Goal: Task Accomplishment & Management: Complete application form

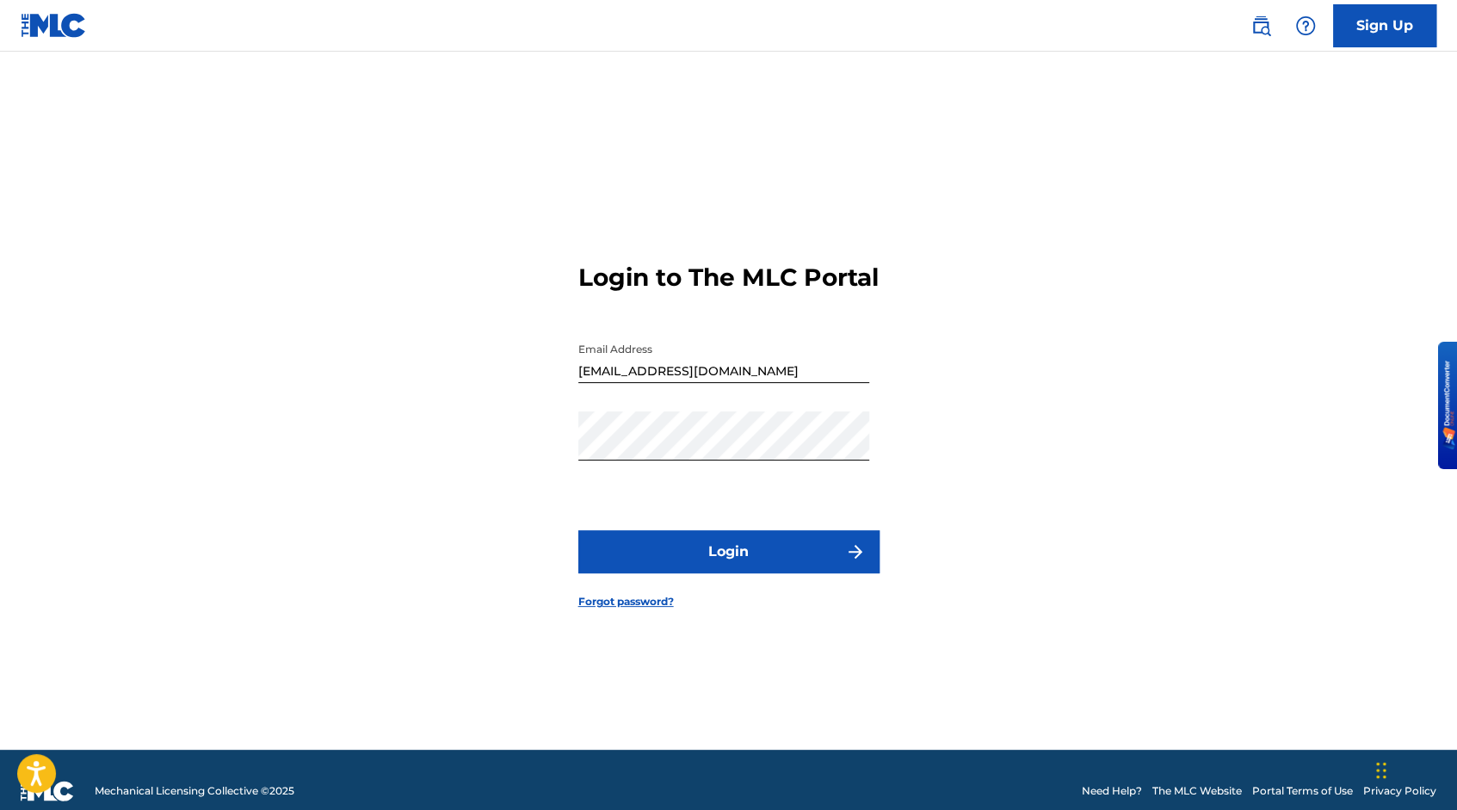
click at [631, 609] on link "Forgot password?" at bounding box center [626, 601] width 96 height 15
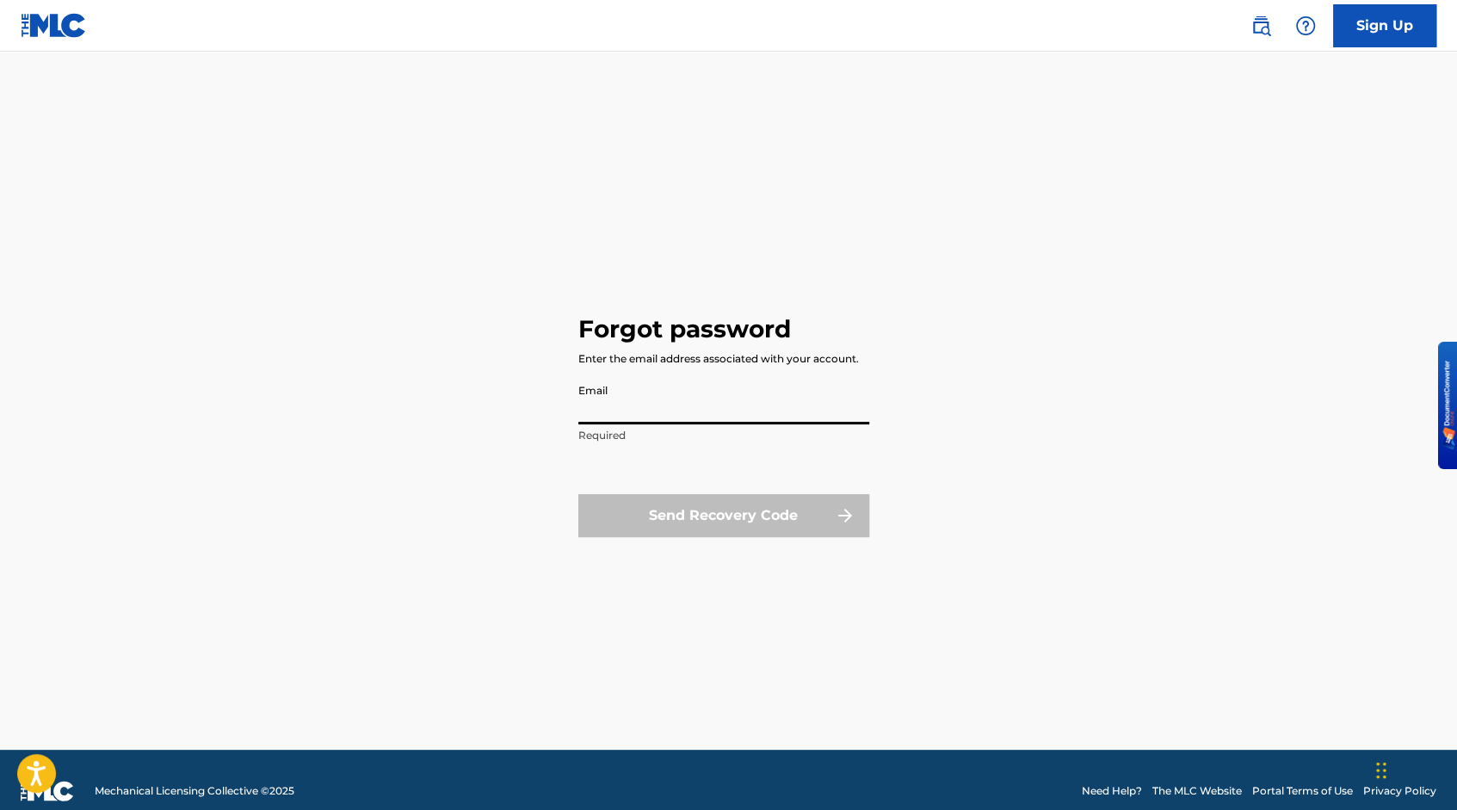
click at [768, 413] on input "Email" at bounding box center [723, 399] width 291 height 49
type input "[EMAIL_ADDRESS][DOMAIN_NAME]"
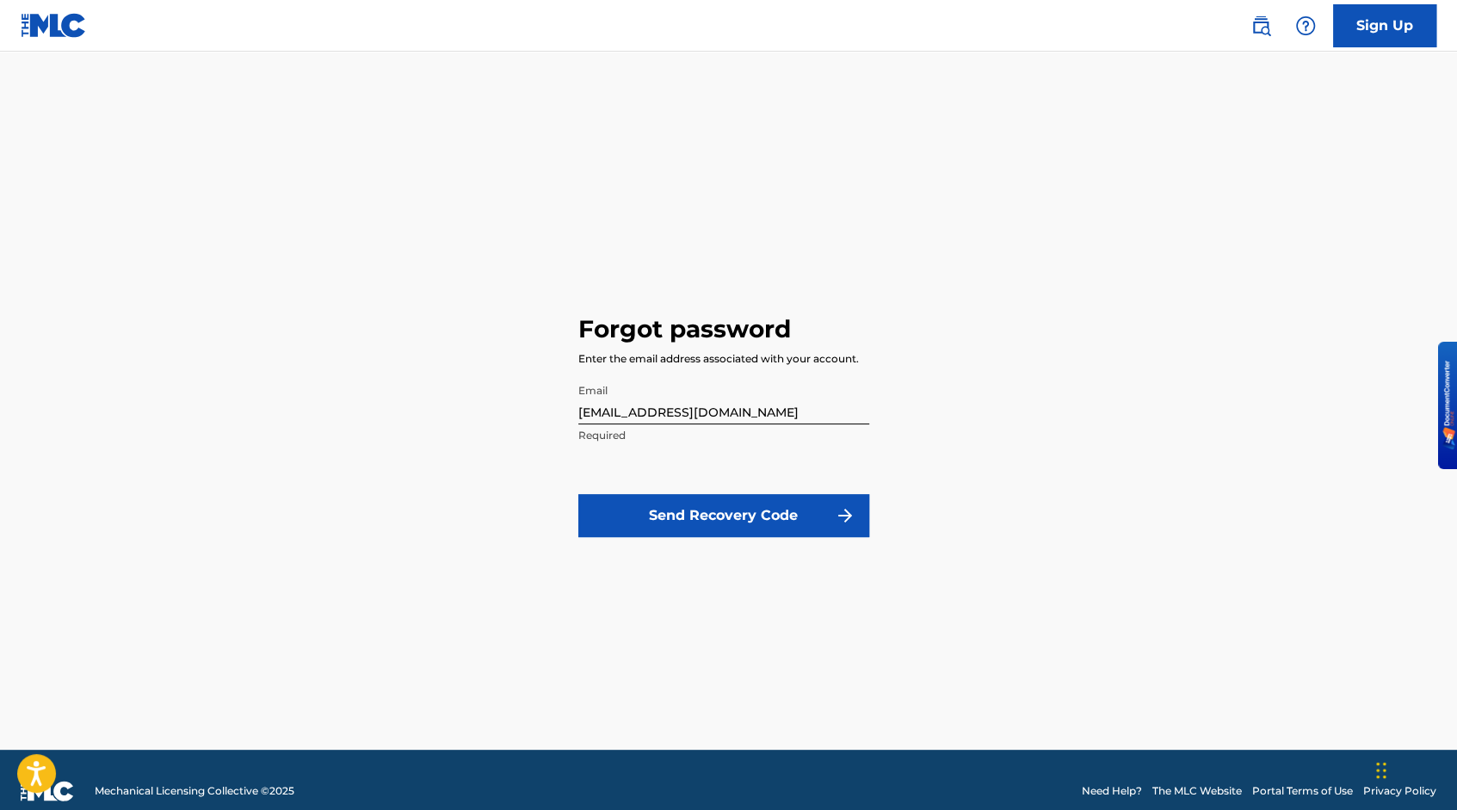
click at [740, 527] on button "Send Recovery Code" at bounding box center [723, 515] width 291 height 43
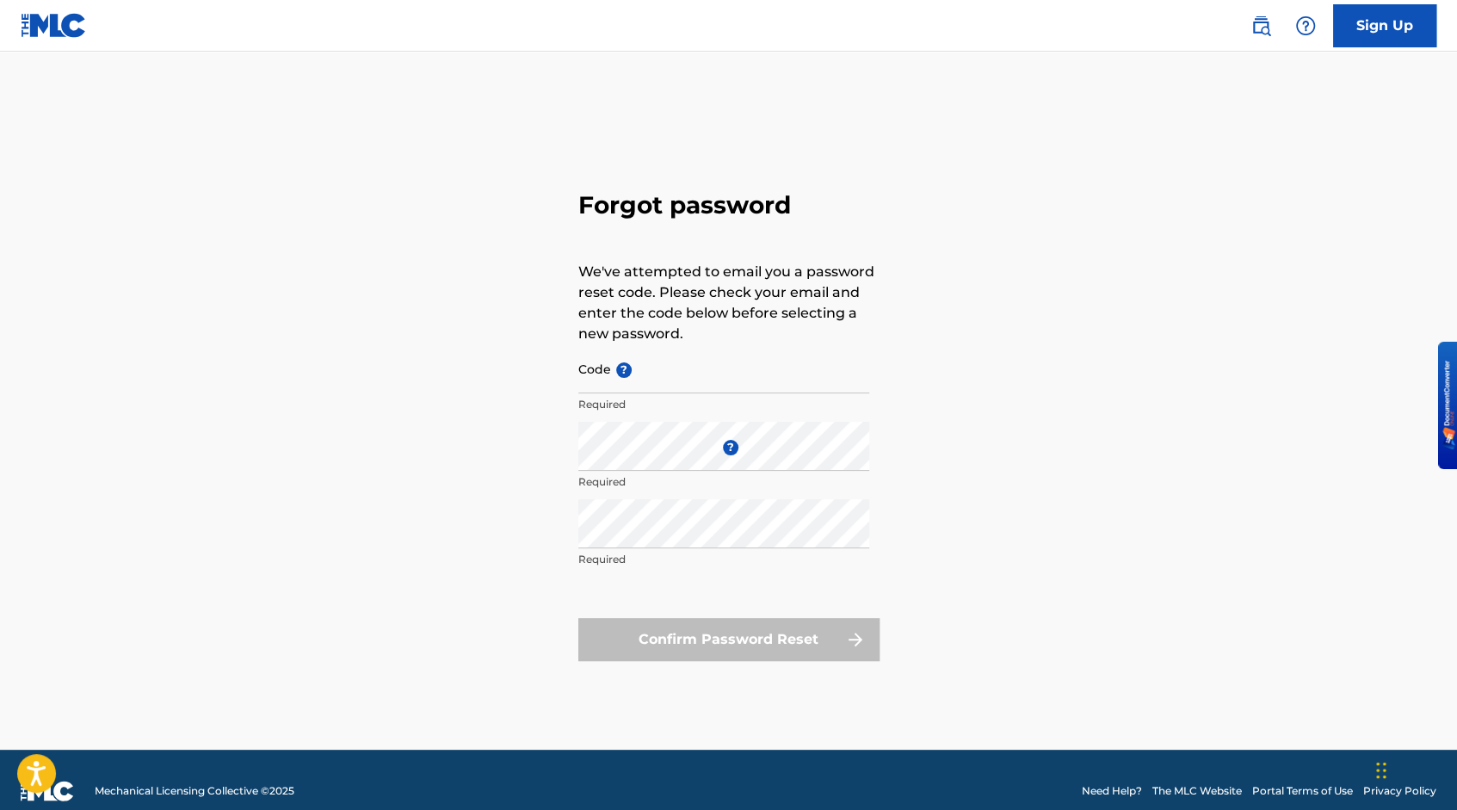
click at [671, 376] on input "Code ?" at bounding box center [723, 368] width 291 height 49
click at [893, 454] on div "Forgot password We've attempted to email you a password reset code. Please chec…" at bounding box center [728, 422] width 1205 height 655
click at [657, 383] on input "Code ?" at bounding box center [723, 368] width 291 height 49
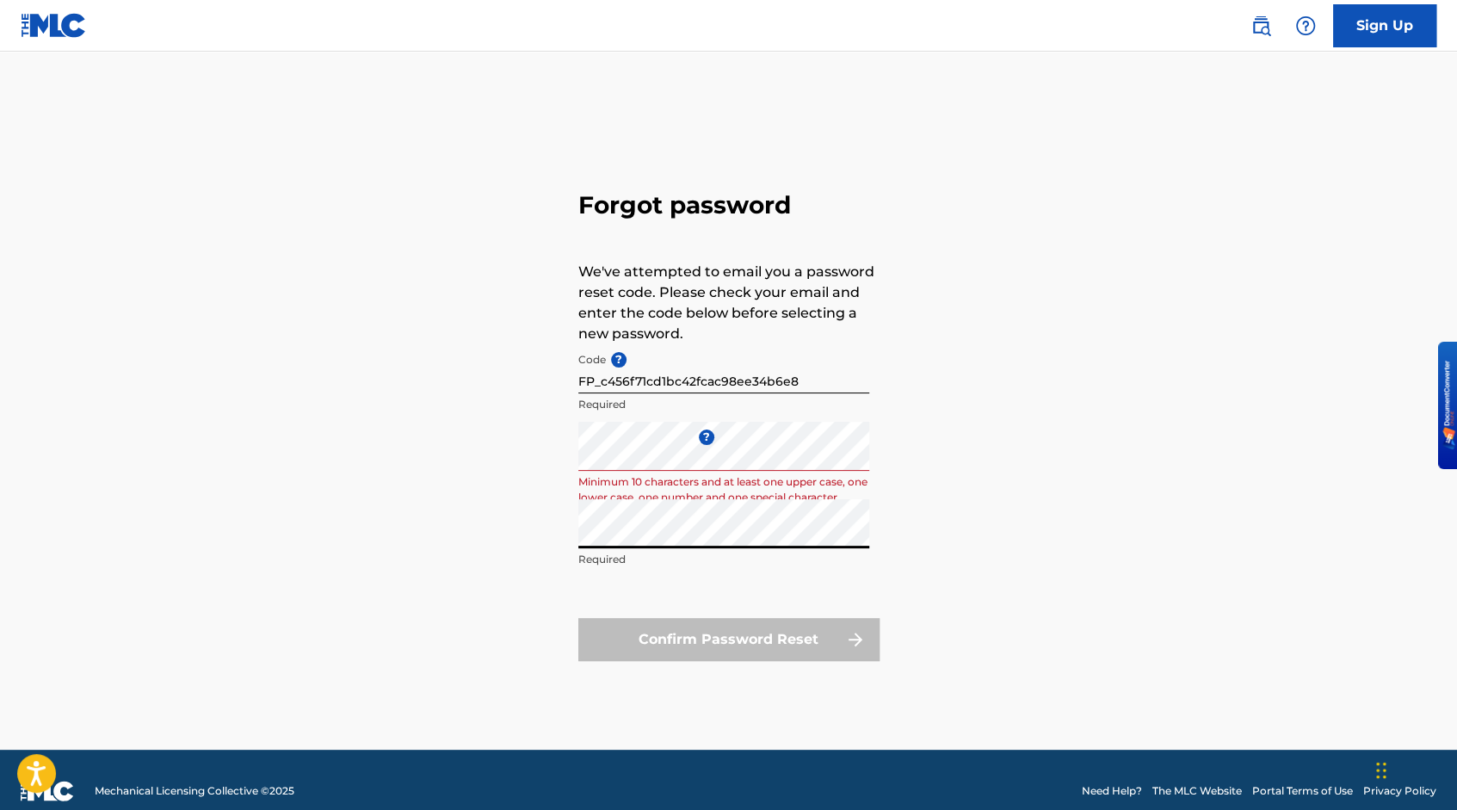
click at [741, 649] on div "Confirm Password Reset" at bounding box center [728, 639] width 301 height 43
click at [796, 381] on input "FP_c456f71cd1bc42fcac98ee34b6e8" at bounding box center [723, 368] width 291 height 49
drag, startPoint x: 754, startPoint y: 630, endPoint x: 750, endPoint y: 620, distance: 10.9
click at [750, 620] on div "Confirm Password Reset" at bounding box center [728, 639] width 301 height 43
drag, startPoint x: 836, startPoint y: 331, endPoint x: 823, endPoint y: 347, distance: 20.7
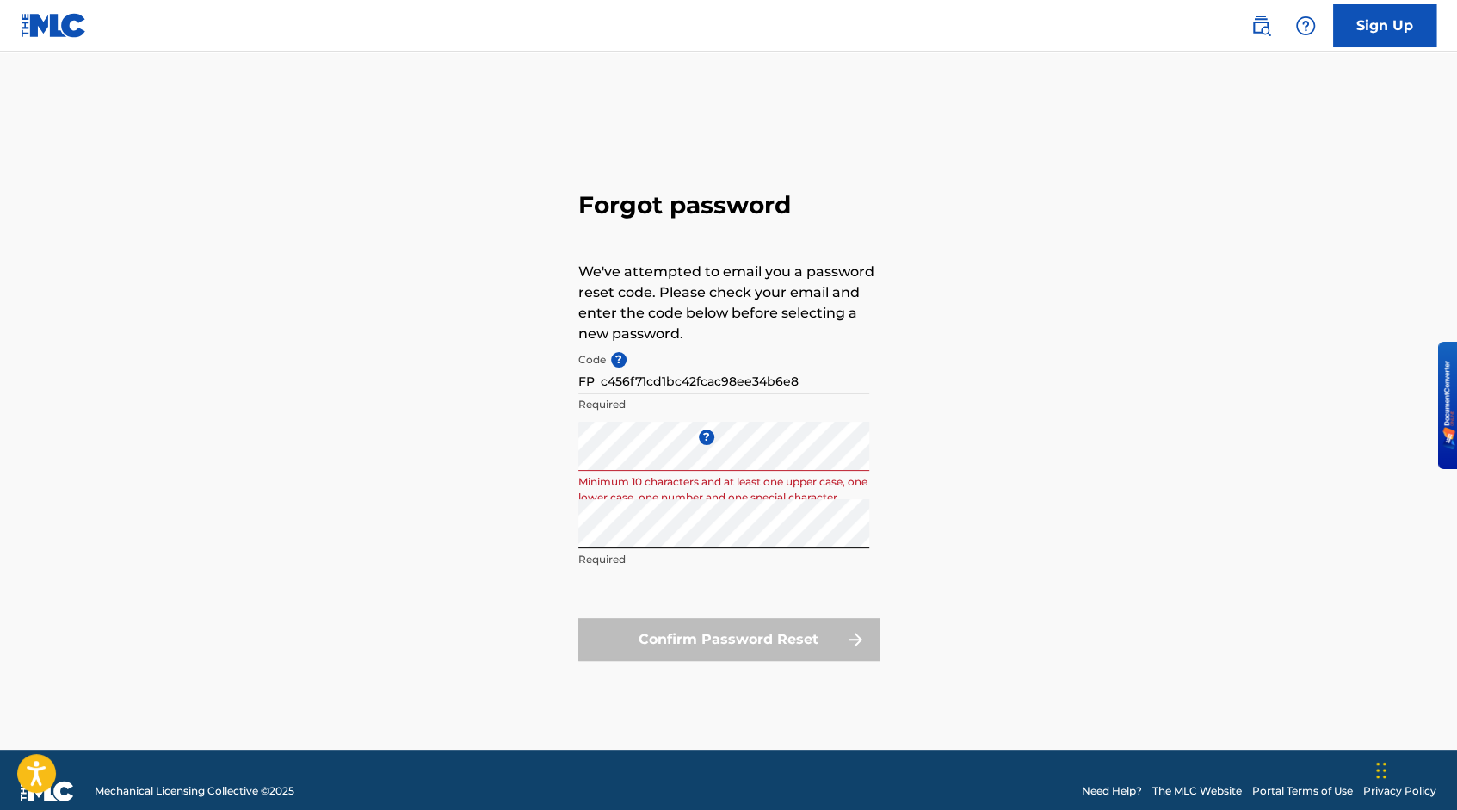
click at [835, 333] on p "We've attempted to email you a password reset code. Please check your email and…" at bounding box center [728, 303] width 301 height 83
click at [813, 383] on input "FP_c456f71cd1bc42fcac98ee34b6e8" at bounding box center [723, 368] width 291 height 49
type input "F"
click at [703, 663] on div "Forgot password We've attempted to email you a password reset code. Please chec…" at bounding box center [728, 435] width 301 height 491
click at [736, 639] on div "Confirm Password Reset" at bounding box center [728, 639] width 301 height 43
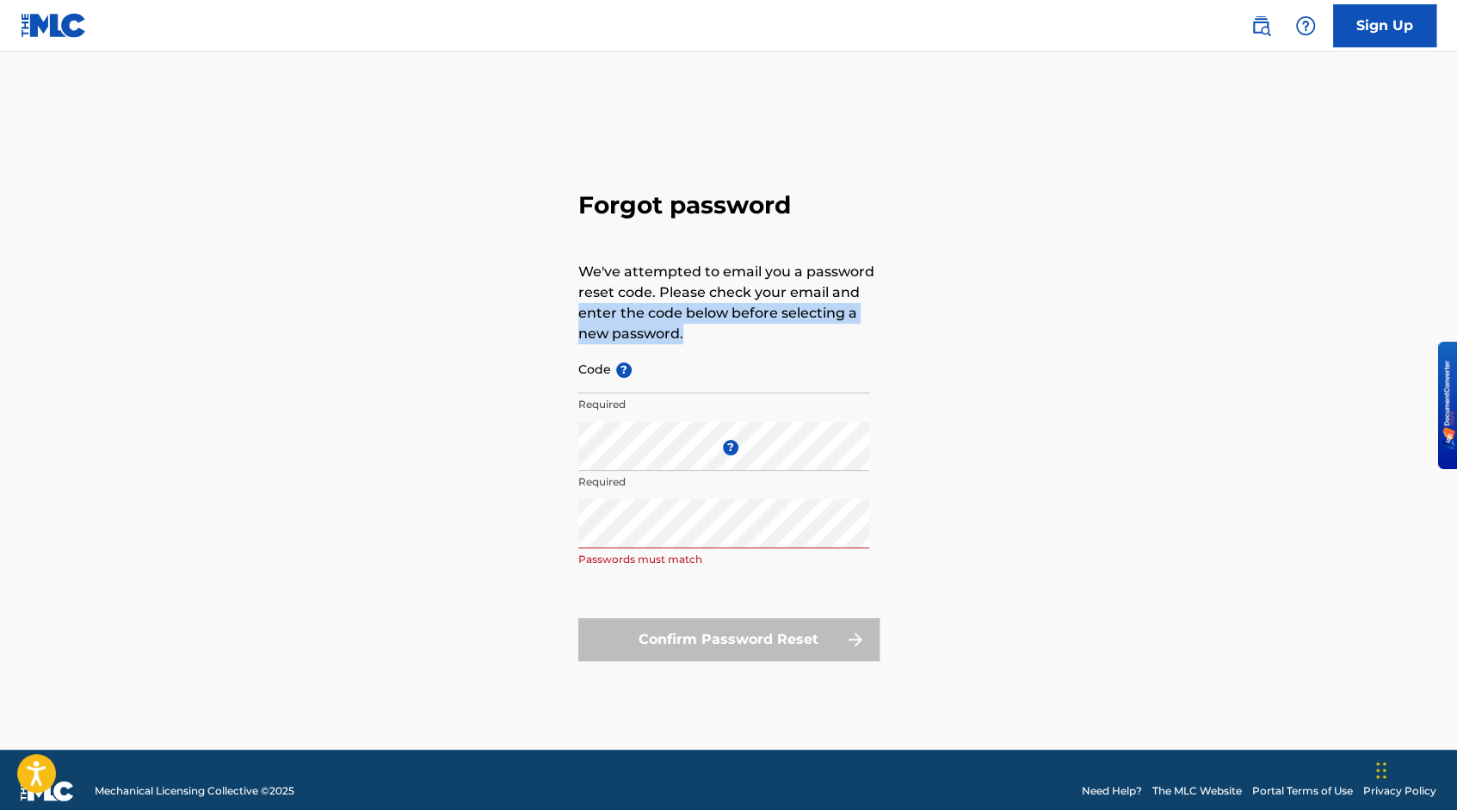
drag, startPoint x: 802, startPoint y: 342, endPoint x: 422, endPoint y: 315, distance: 380.5
click at [422, 315] on div "Forgot password We've attempted to email you a password reset code. Please chec…" at bounding box center [728, 422] width 1205 height 655
drag, startPoint x: 422, startPoint y: 315, endPoint x: 472, endPoint y: 478, distance: 170.7
click at [490, 484] on div "Forgot password We've attempted to email you a password reset code. Please chec…" at bounding box center [728, 422] width 1205 height 655
click at [955, 502] on div "Forgot password We've attempted to email you a password reset code. Please chec…" at bounding box center [728, 422] width 1205 height 655
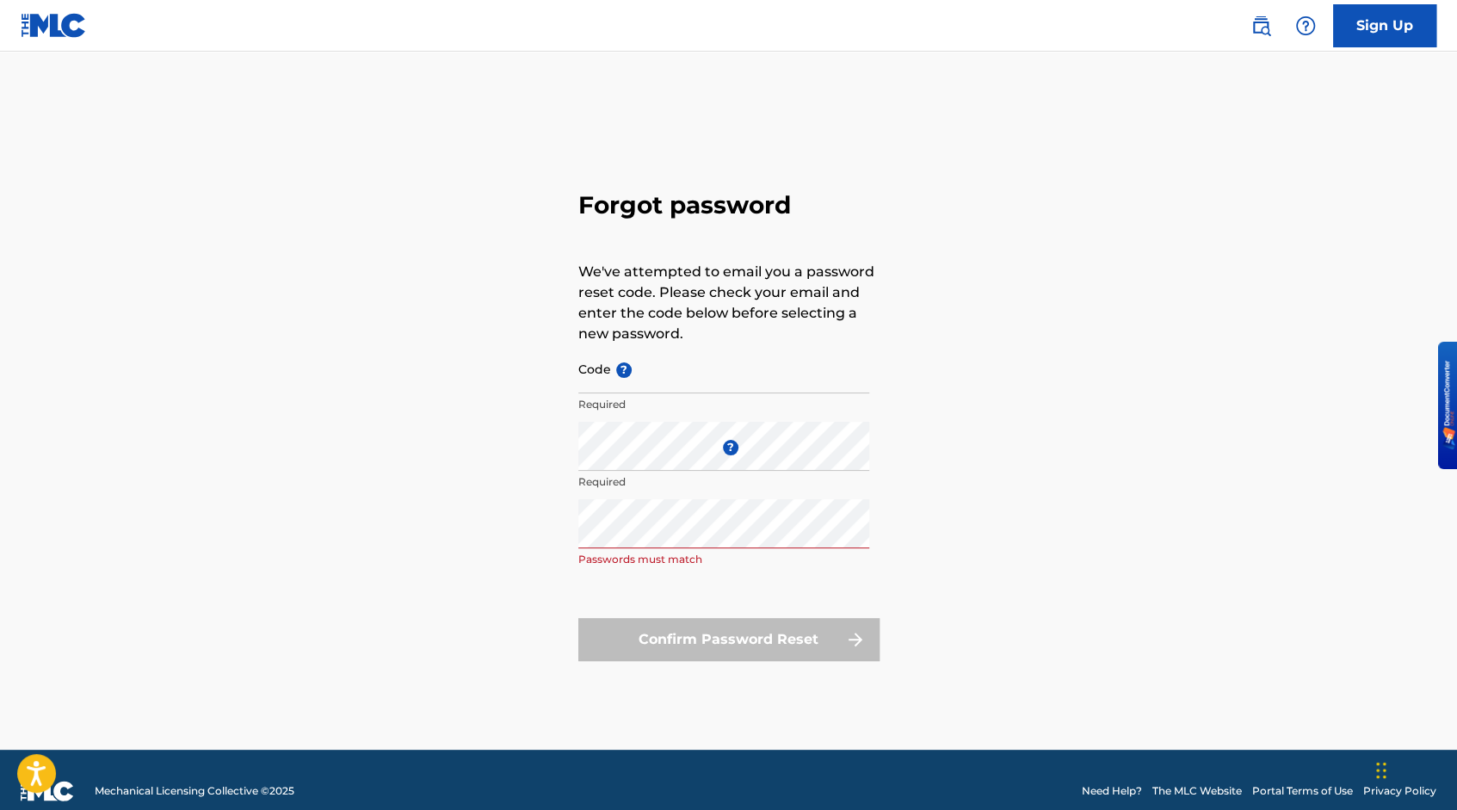
click at [616, 343] on p "We've attempted to email you a password reset code. Please check your email and…" at bounding box center [728, 303] width 301 height 83
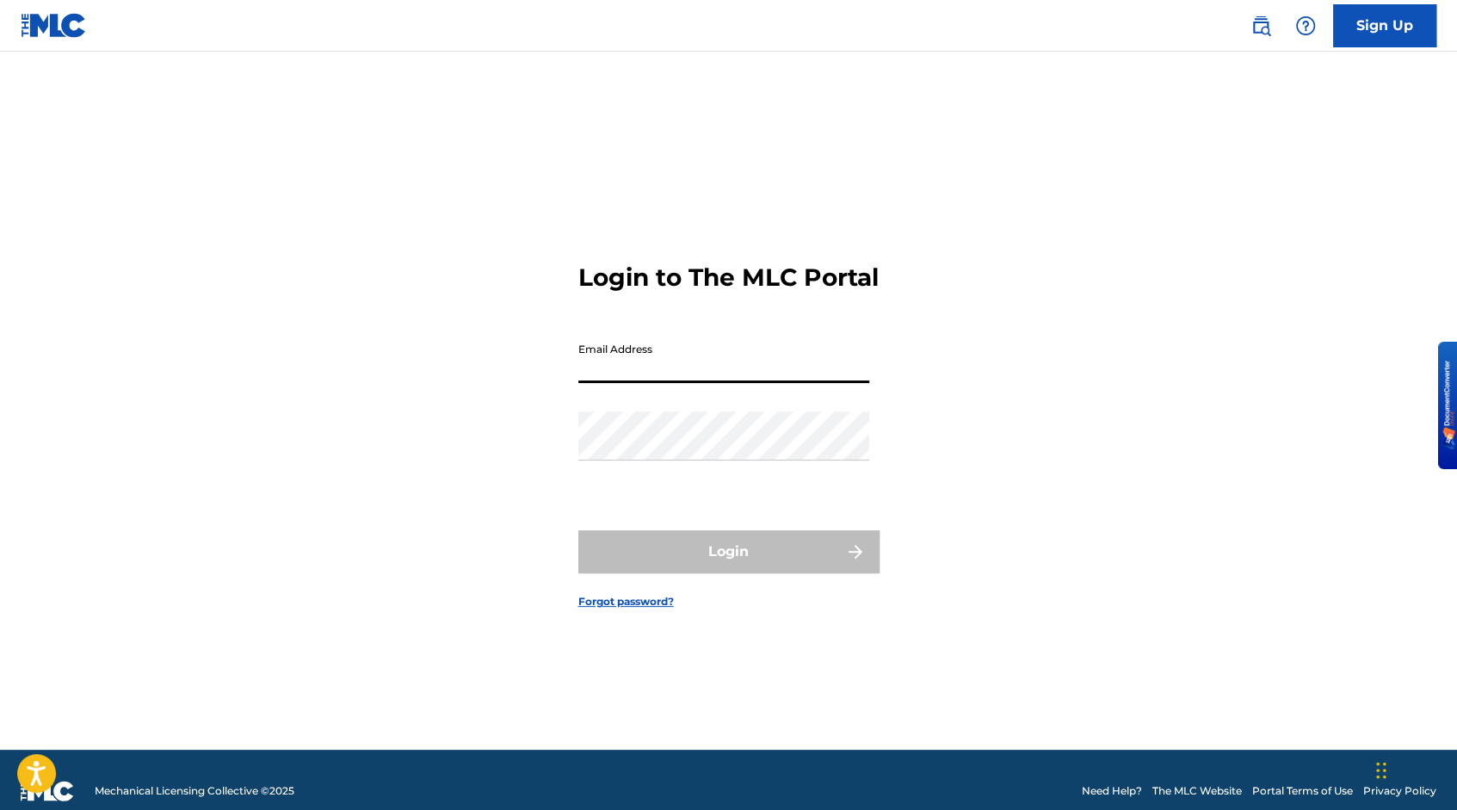
click at [629, 382] on input "Email Address" at bounding box center [723, 358] width 291 height 49
type input "[EMAIL_ADDRESS][DOMAIN_NAME]"
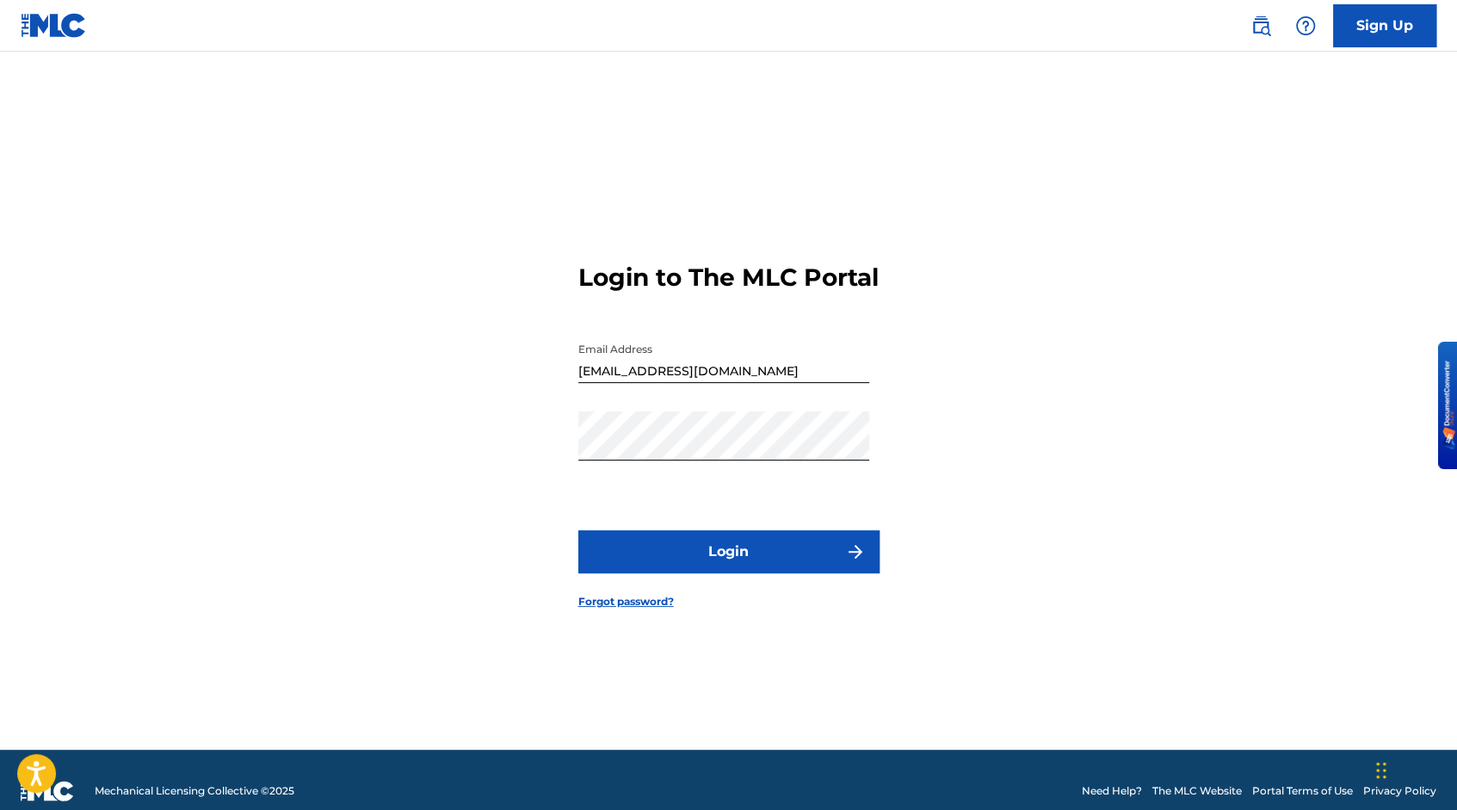
click at [725, 573] on button "Login" at bounding box center [728, 551] width 301 height 43
click at [1382, 22] on link "Sign Up" at bounding box center [1384, 25] width 103 height 43
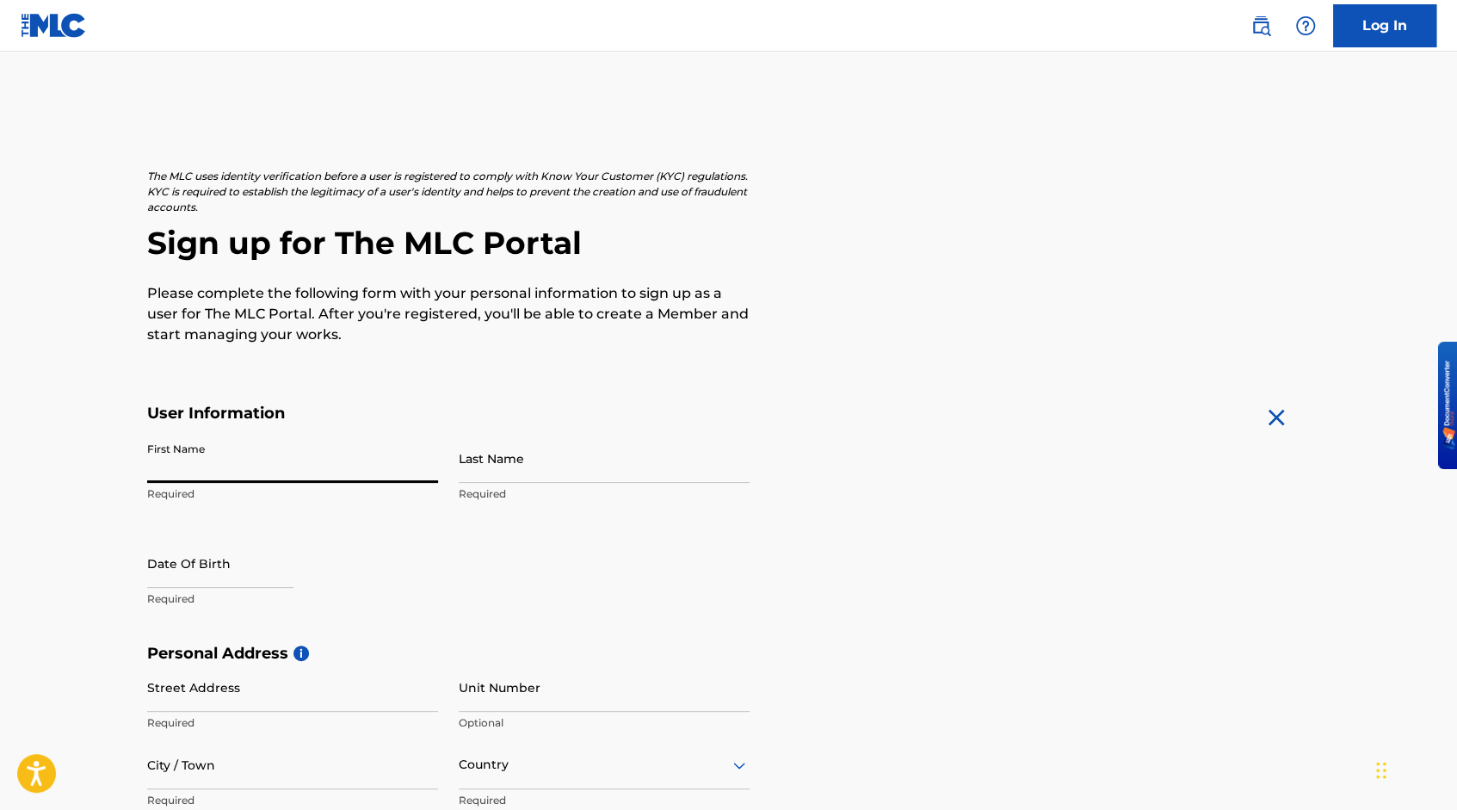
drag, startPoint x: 207, startPoint y: 468, endPoint x: 81, endPoint y: 445, distance: 128.6
click at [81, 445] on main "The MLC uses identity verification before a user is registered to comply with K…" at bounding box center [728, 658] width 1457 height 1212
click at [240, 466] on input "First Name" at bounding box center [292, 458] width 291 height 49
type input "[PERSON_NAME]"
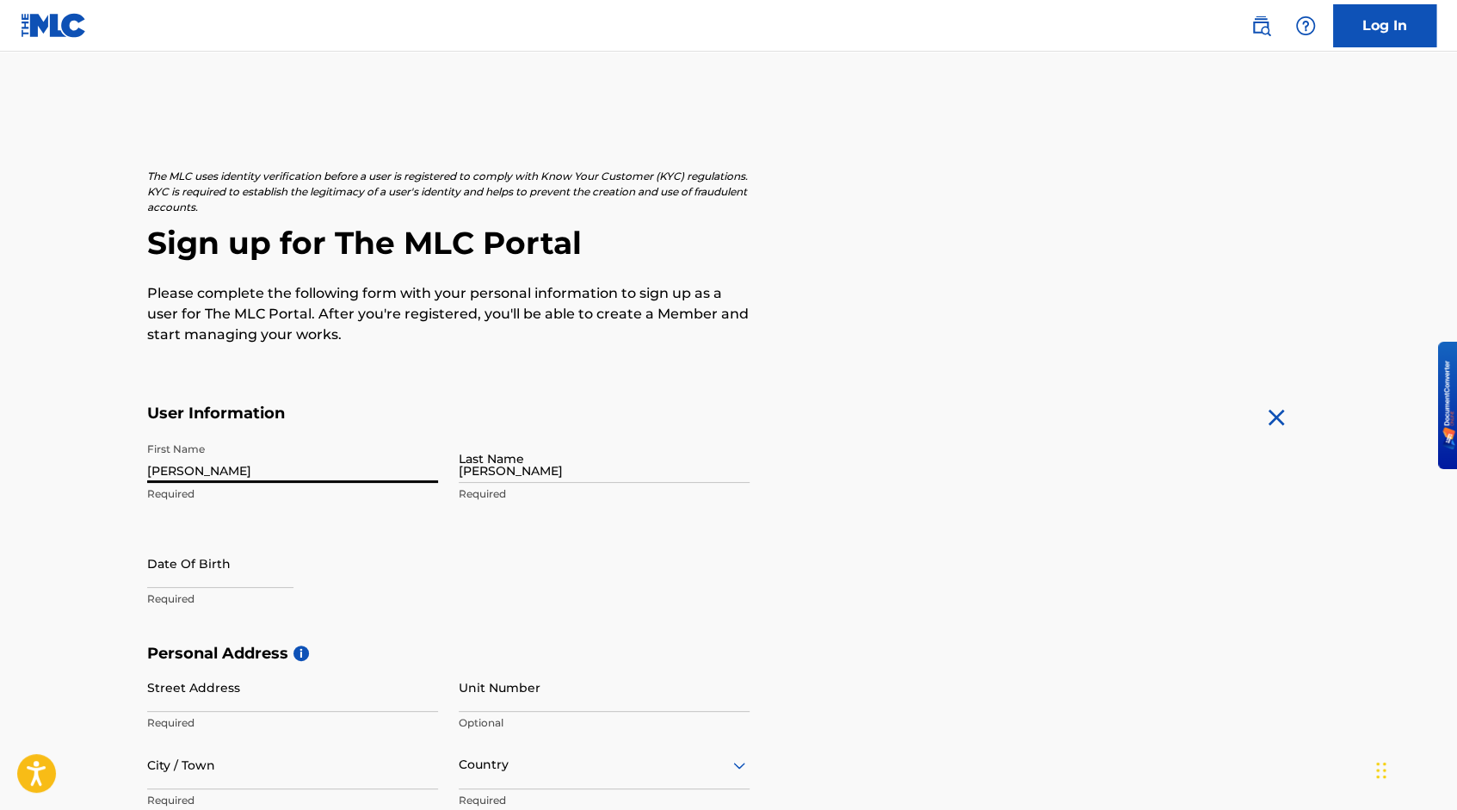
type input "1424 south 8th st"
type input "yakima"
type input "[GEOGRAPHIC_DATA]"
type input "wa"
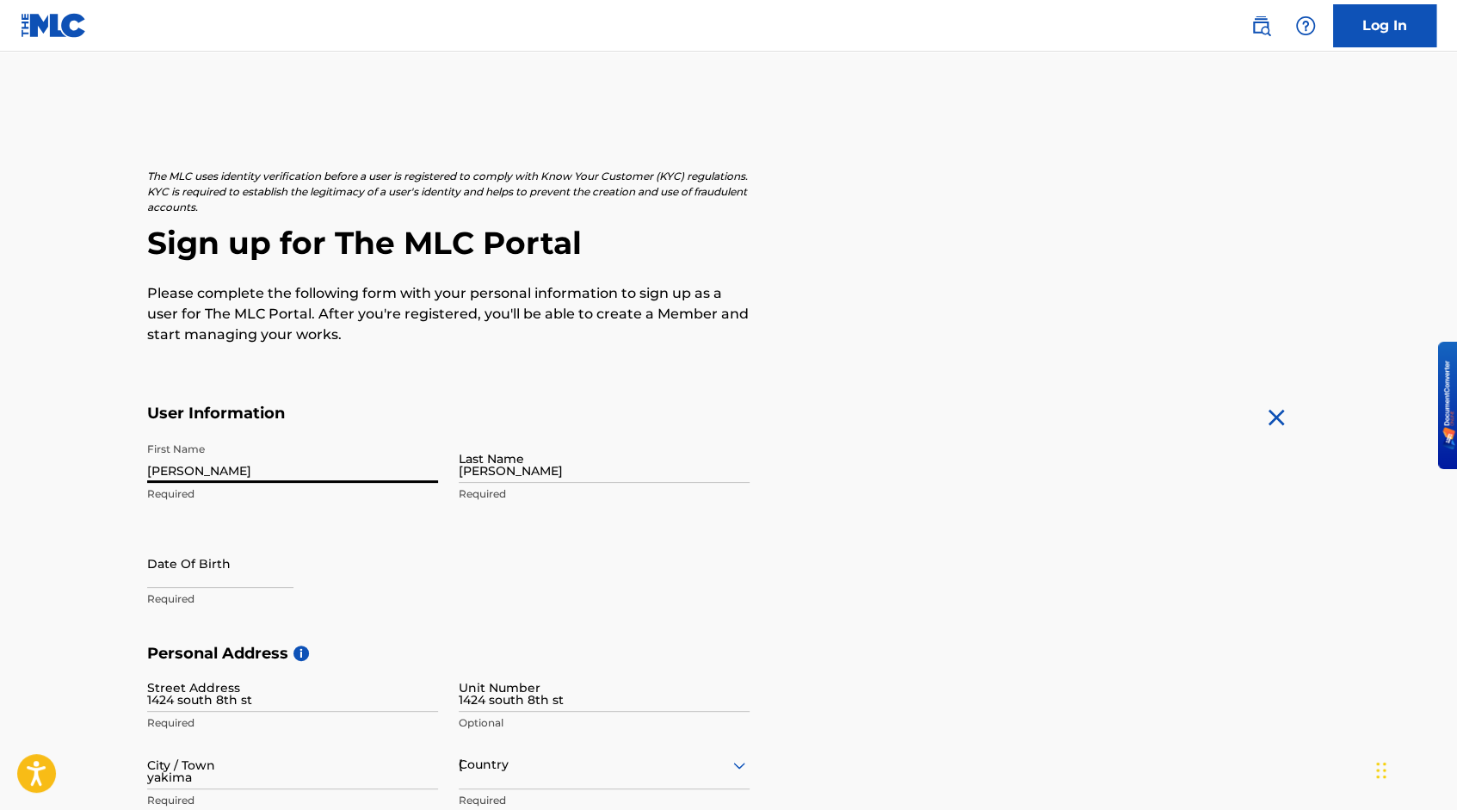
type input "98901"
type input "1"
type input "715"
type input "2816273"
type input "[EMAIL_ADDRESS][DOMAIN_NAME]"
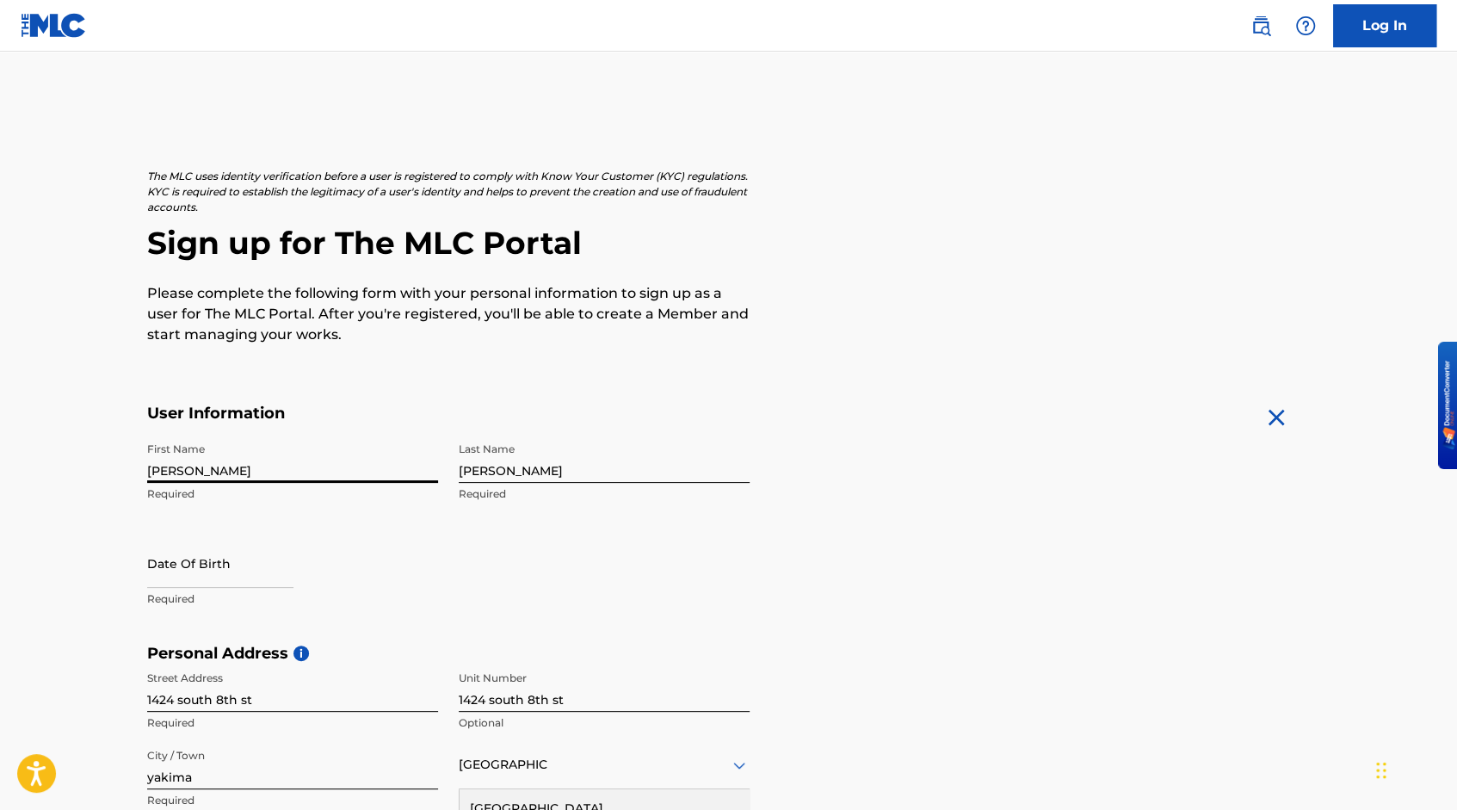
scroll to position [425, 0]
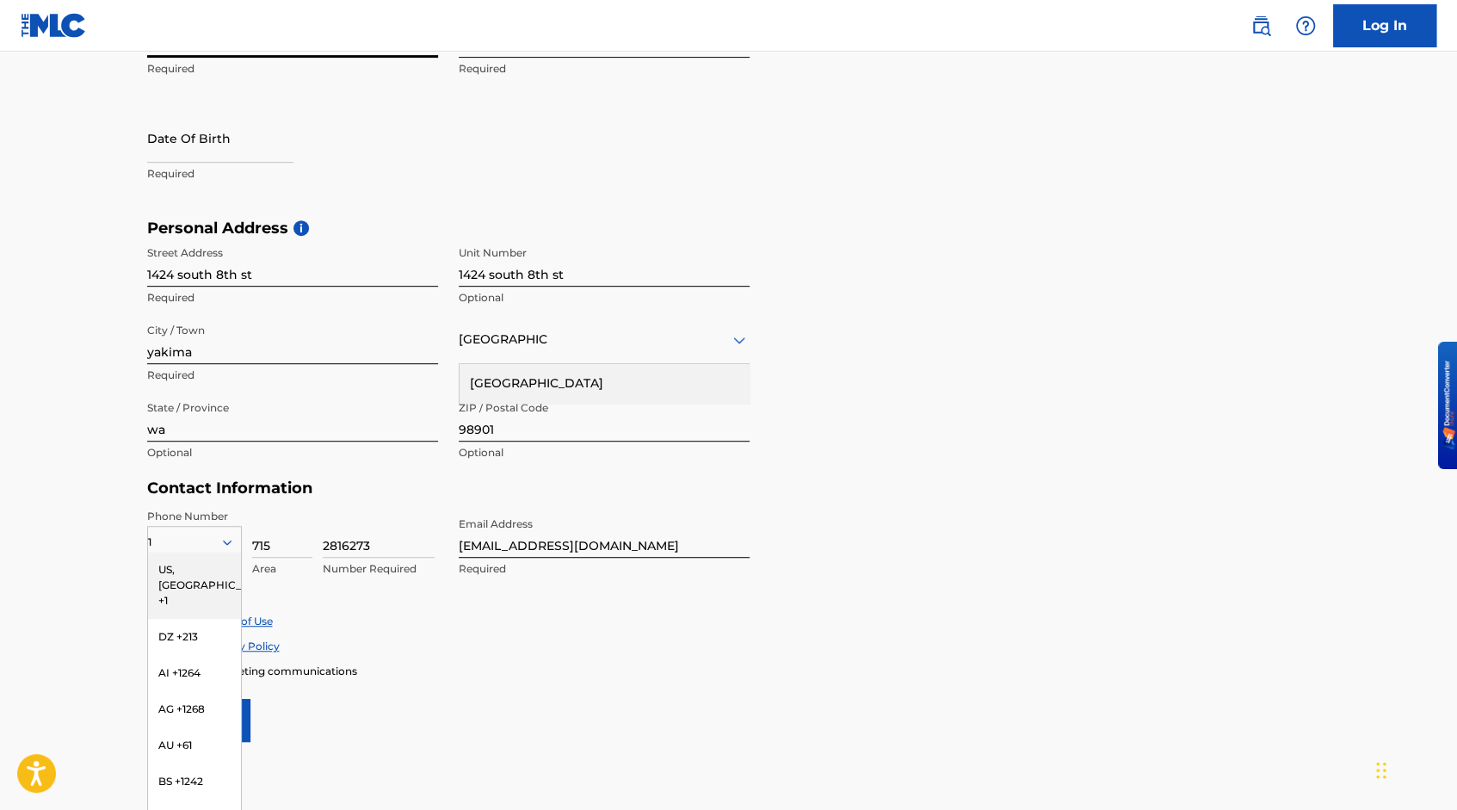
type input "nate"
click at [71, 616] on main "The MLC uses identity verification before a user is registered to comply with K…" at bounding box center [728, 233] width 1457 height 1212
click at [454, 614] on div "Accept Terms of Use" at bounding box center [728, 621] width 1163 height 15
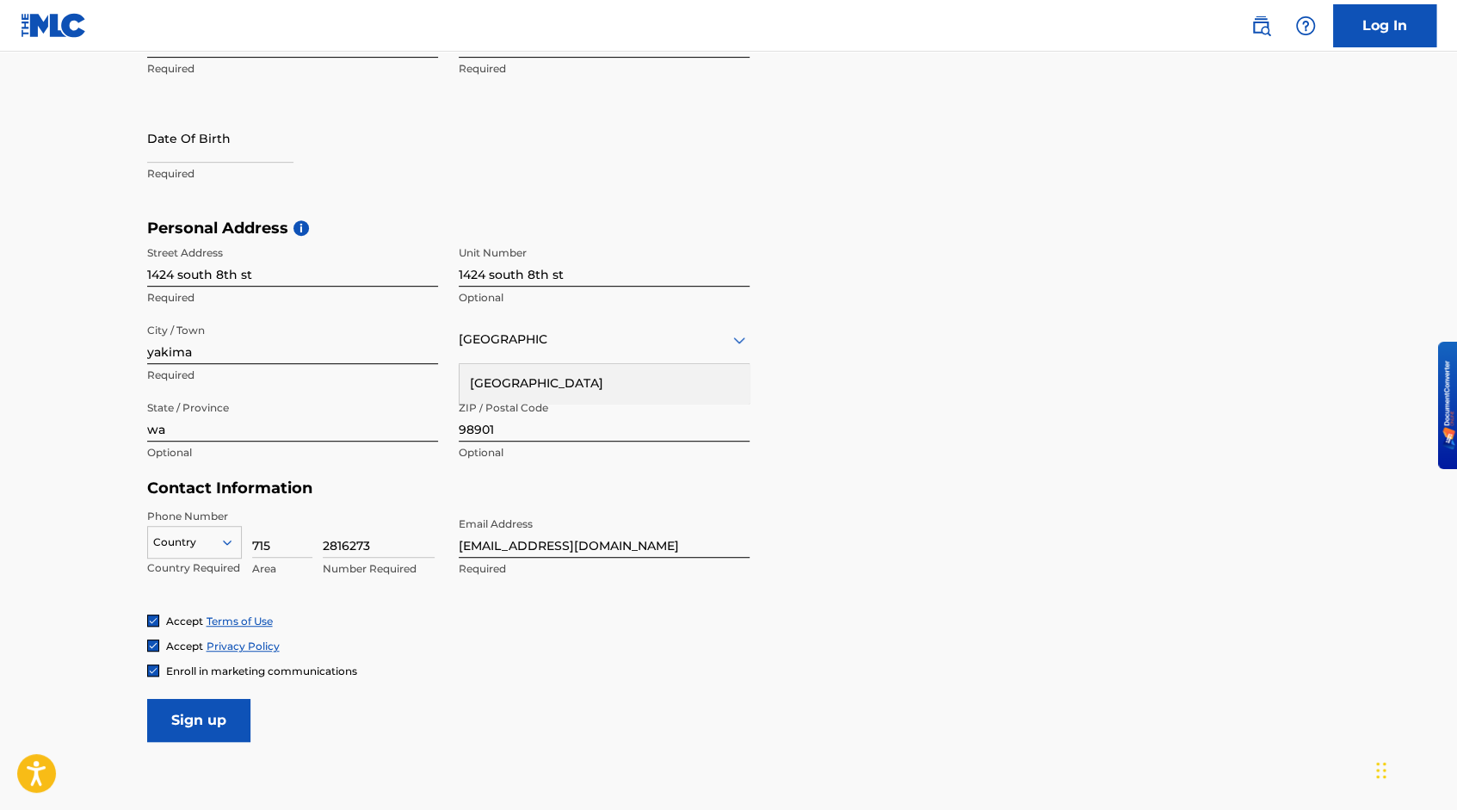
click at [225, 540] on icon at bounding box center [226, 541] width 15 height 15
click at [235, 543] on div at bounding box center [233, 541] width 15 height 15
click at [205, 580] on div "US, [GEOGRAPHIC_DATA] +1" at bounding box center [194, 585] width 93 height 67
click at [275, 545] on input "715" at bounding box center [282, 533] width 60 height 49
type input "7"
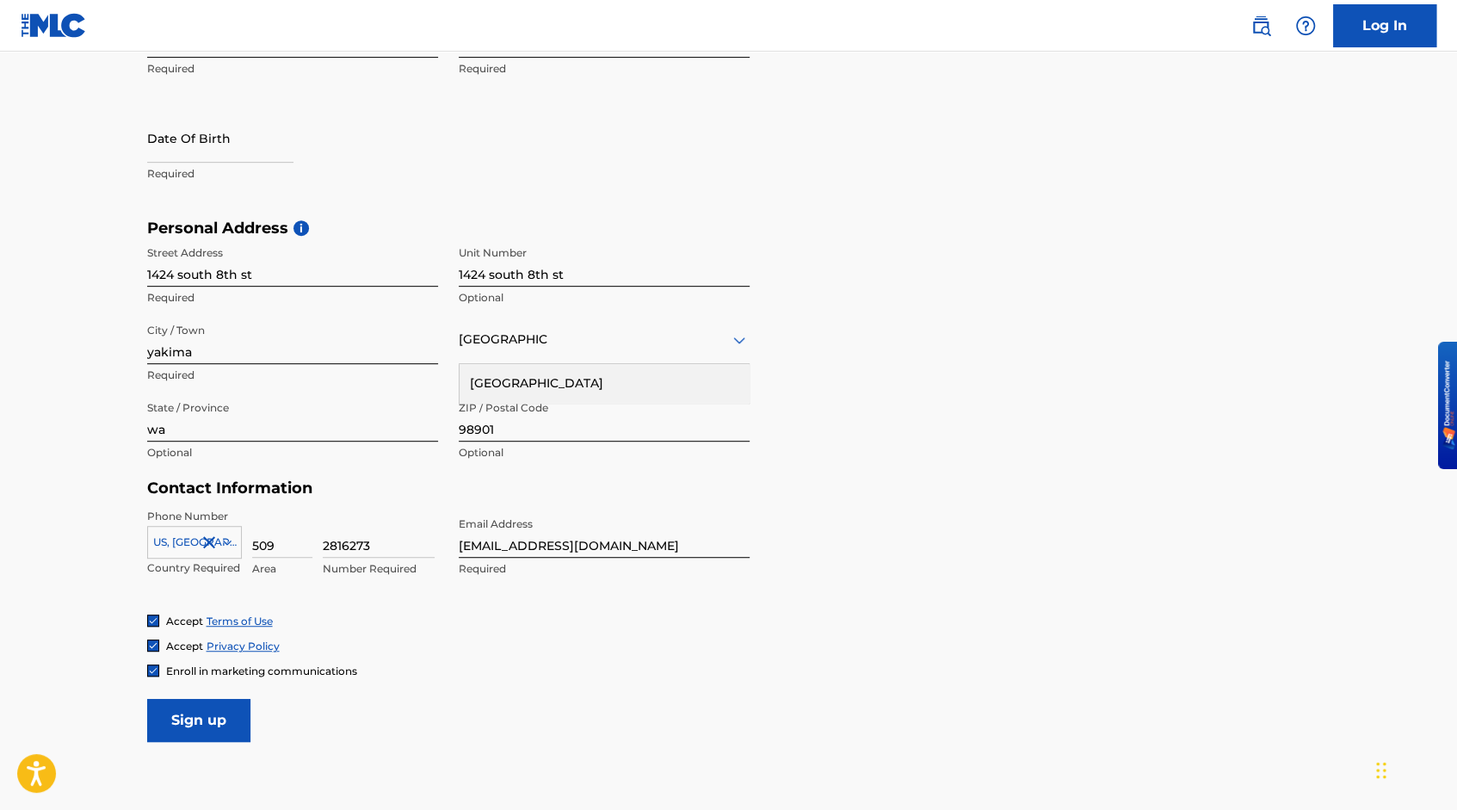
type input "509"
click at [393, 539] on input "2816273" at bounding box center [379, 533] width 112 height 49
type input "2"
type input "5942454"
click at [441, 709] on form "User Information First Name [PERSON_NAME] Required Last Name [PERSON_NAME] Requ…" at bounding box center [728, 359] width 1163 height 763
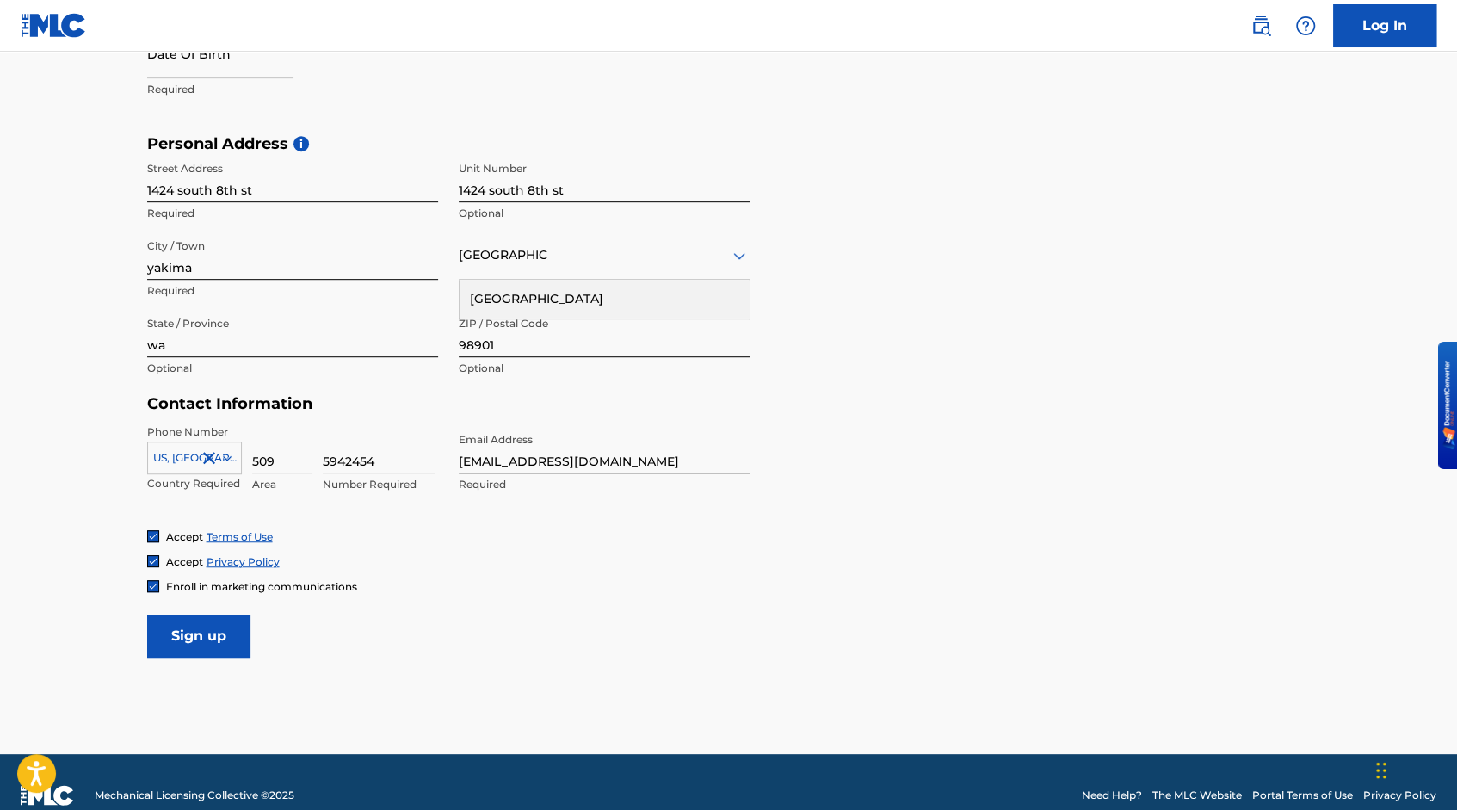
scroll to position [535, 0]
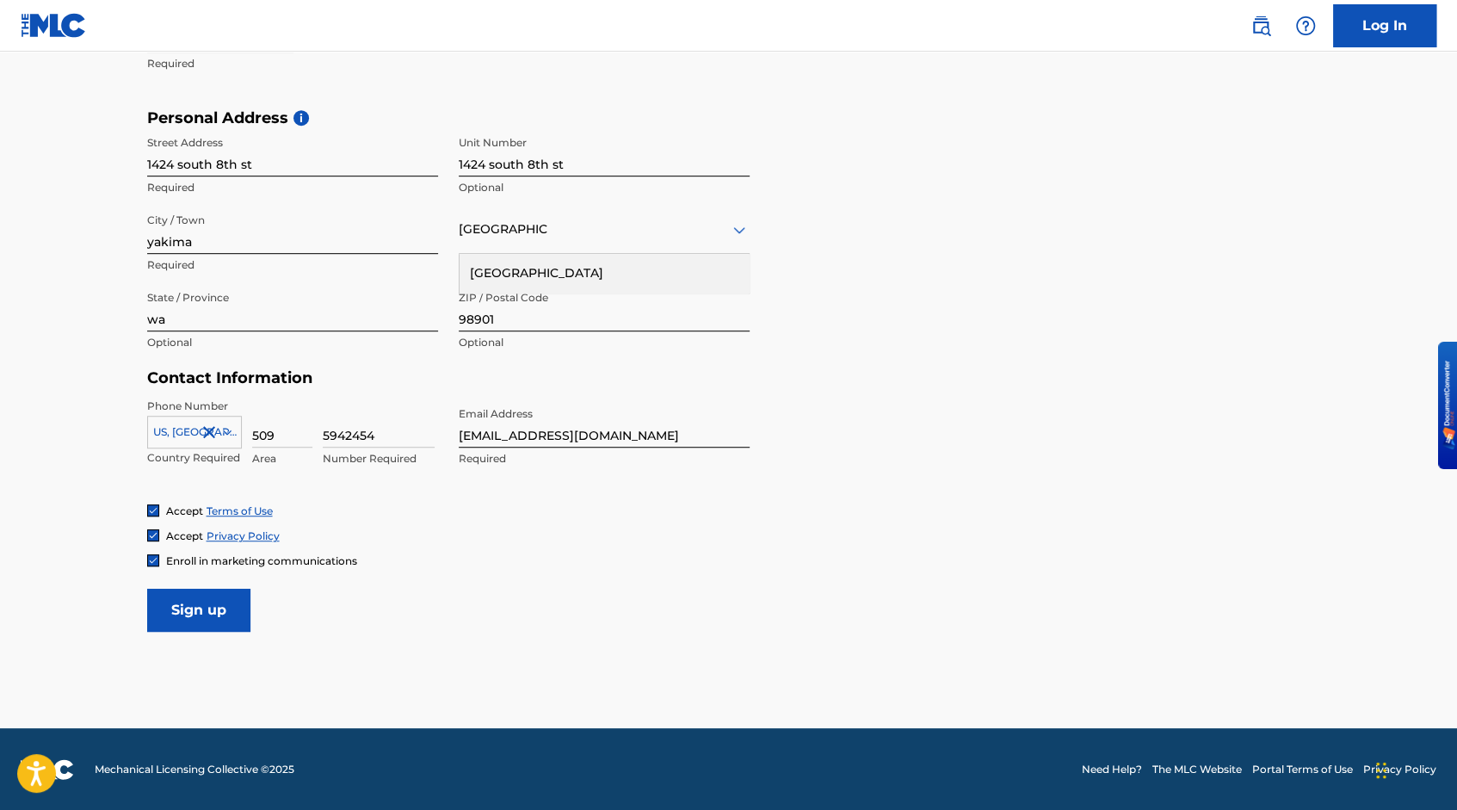
click at [204, 600] on input "Sign up" at bounding box center [198, 610] width 103 height 43
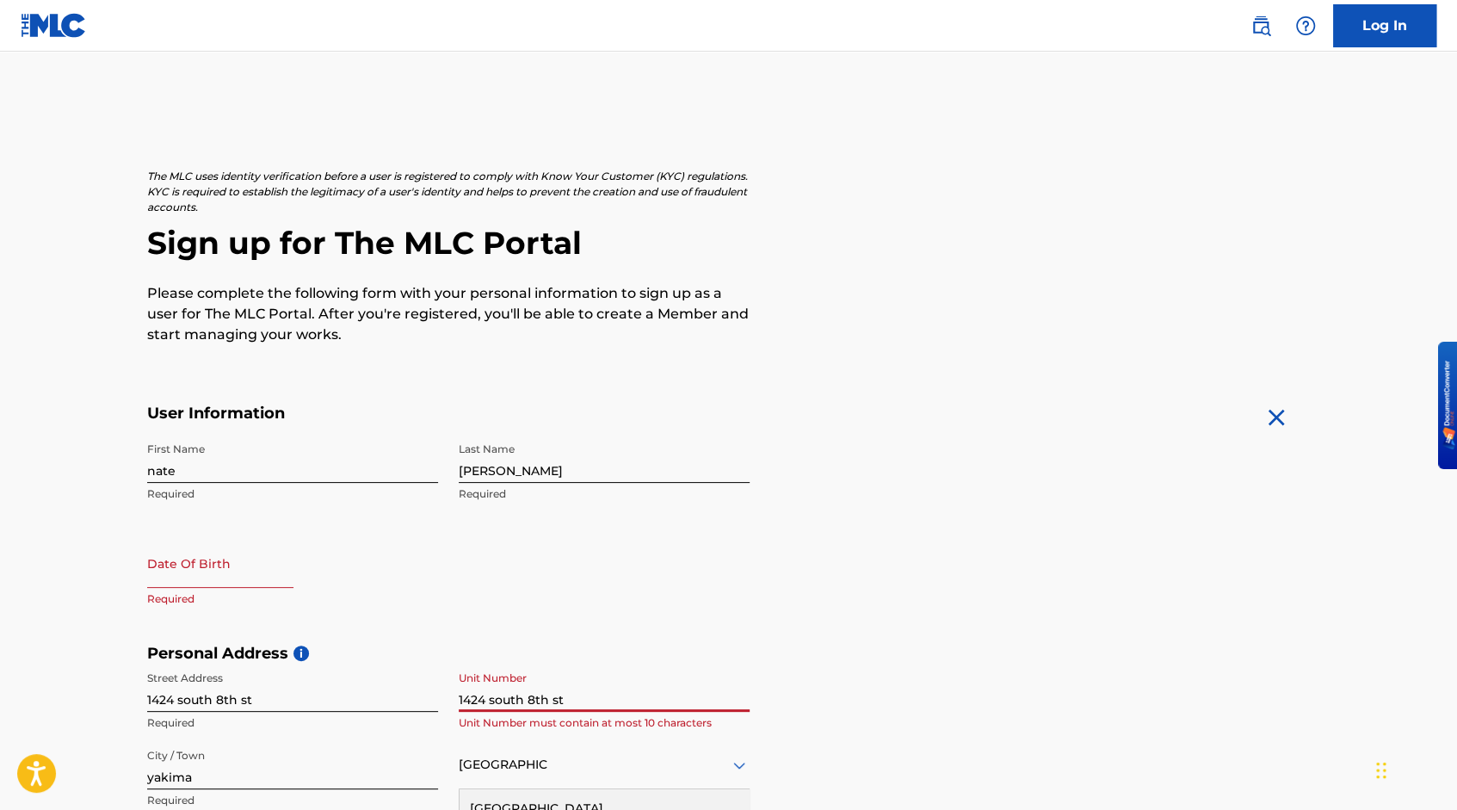
select select "7"
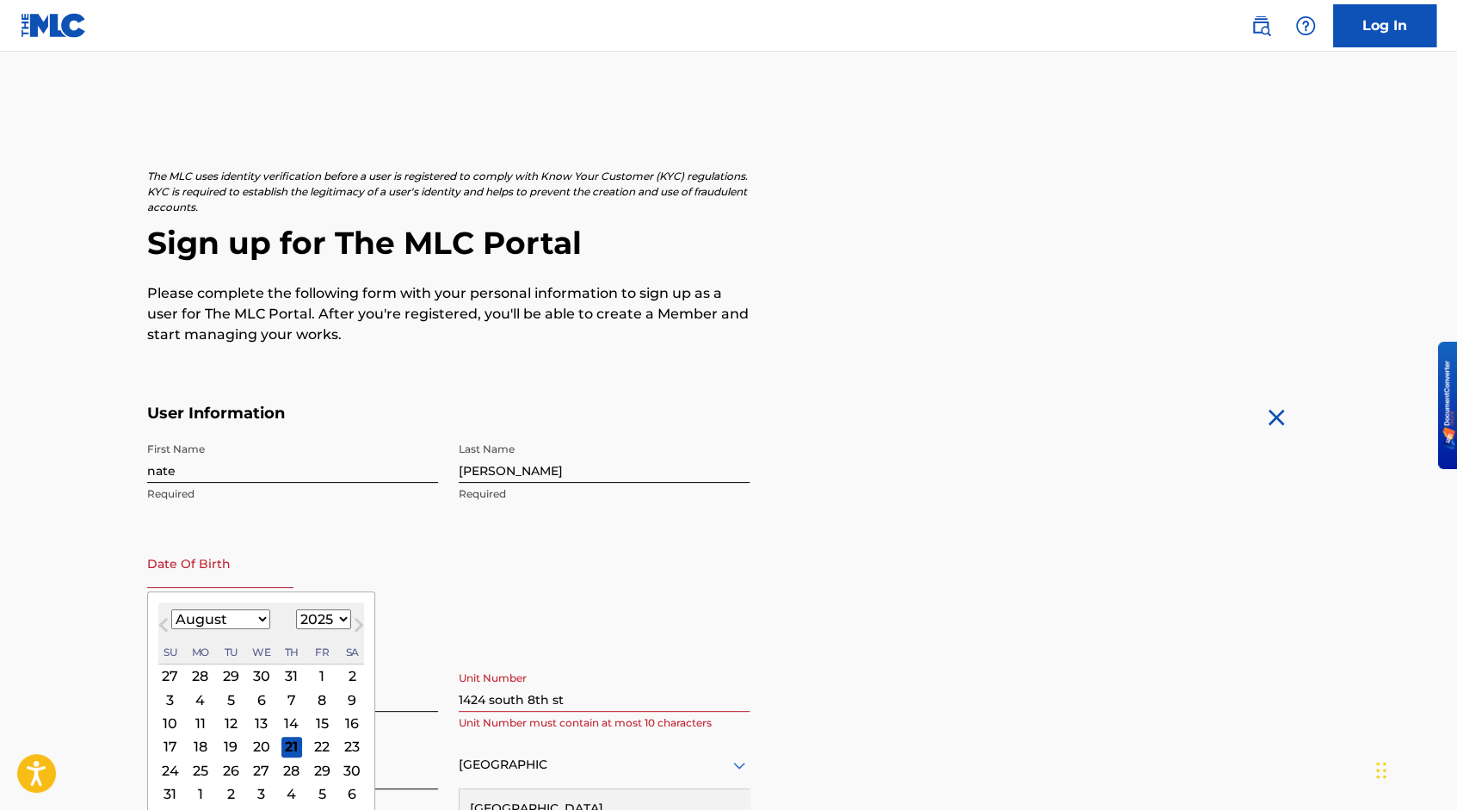
click at [182, 573] on input "text" at bounding box center [220, 563] width 146 height 49
click at [337, 623] on select "1899 1900 1901 1902 1903 1904 1905 1906 1907 1908 1909 1910 1911 1912 1913 1914…" at bounding box center [323, 619] width 55 height 20
select select "1989"
click at [296, 609] on select "1899 1900 1901 1902 1903 1904 1905 1906 1907 1908 1909 1910 1911 1912 1913 1914…" at bounding box center [323, 619] width 55 height 20
click at [265, 620] on select "January February March April May June July August September October November De…" at bounding box center [220, 619] width 99 height 20
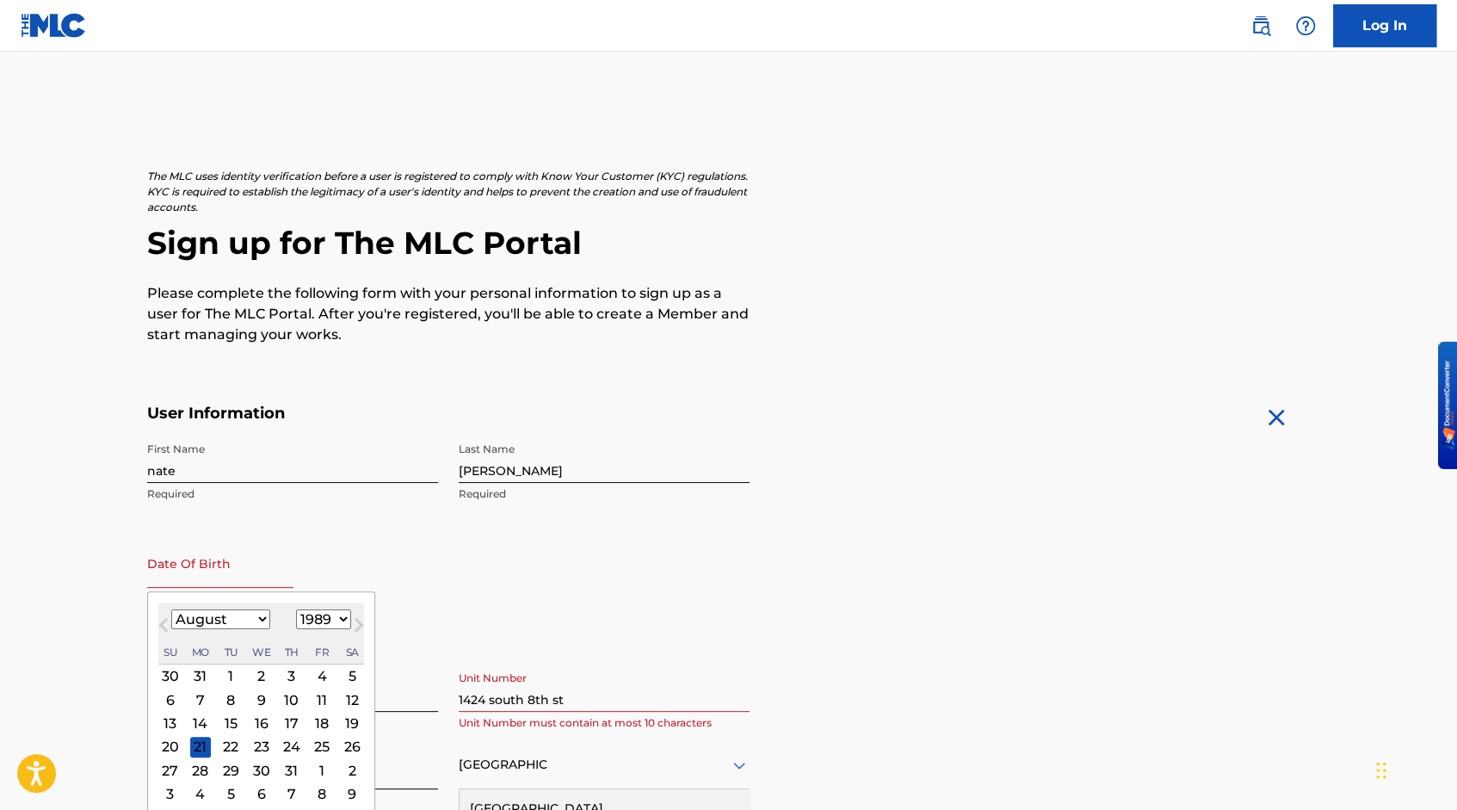
select select "11"
click at [171, 609] on select "January February March April May June July August September October November De…" at bounding box center [220, 619] width 99 height 20
click at [317, 673] on div "1" at bounding box center [321, 675] width 21 height 21
type input "[DATE]"
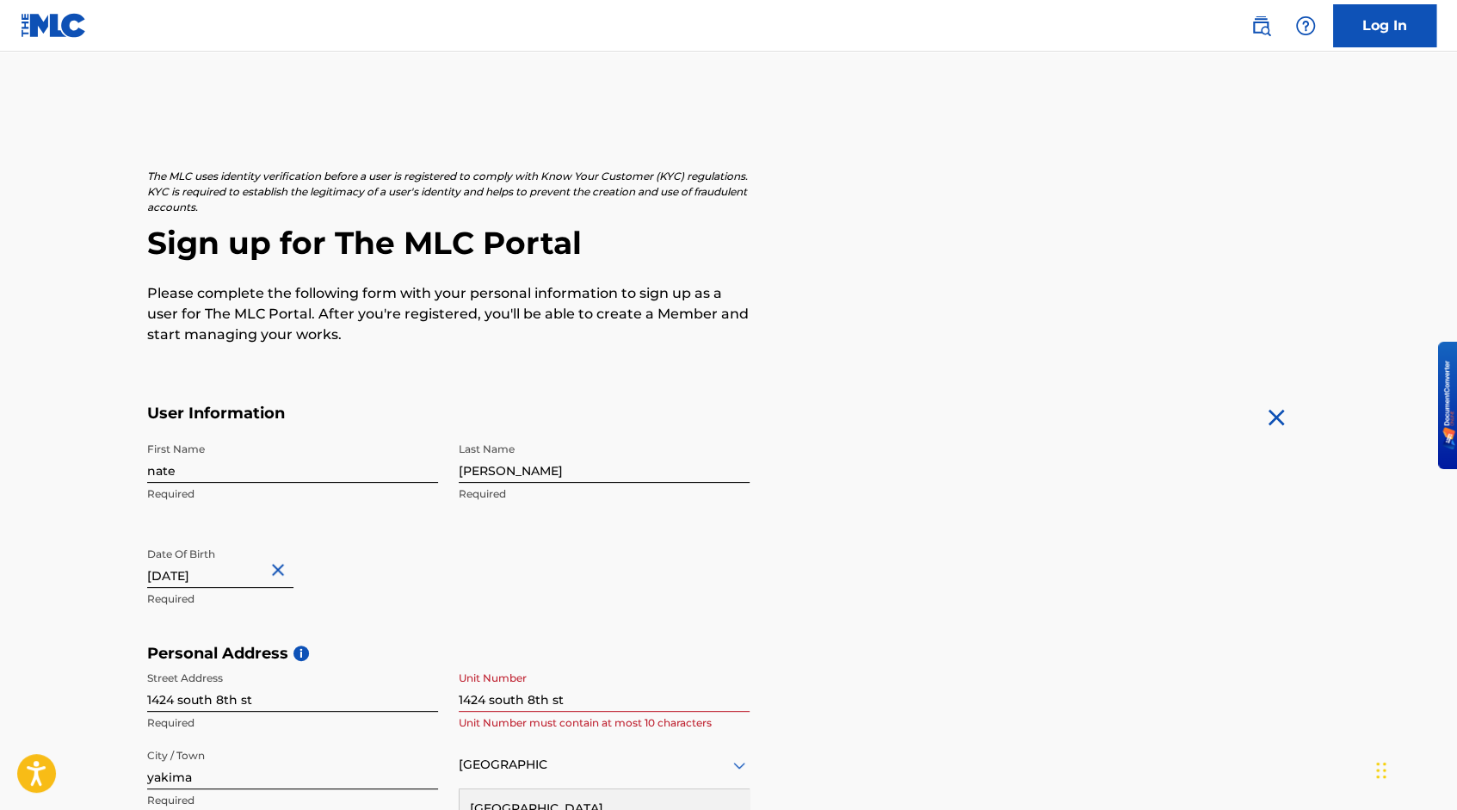
scroll to position [535, 0]
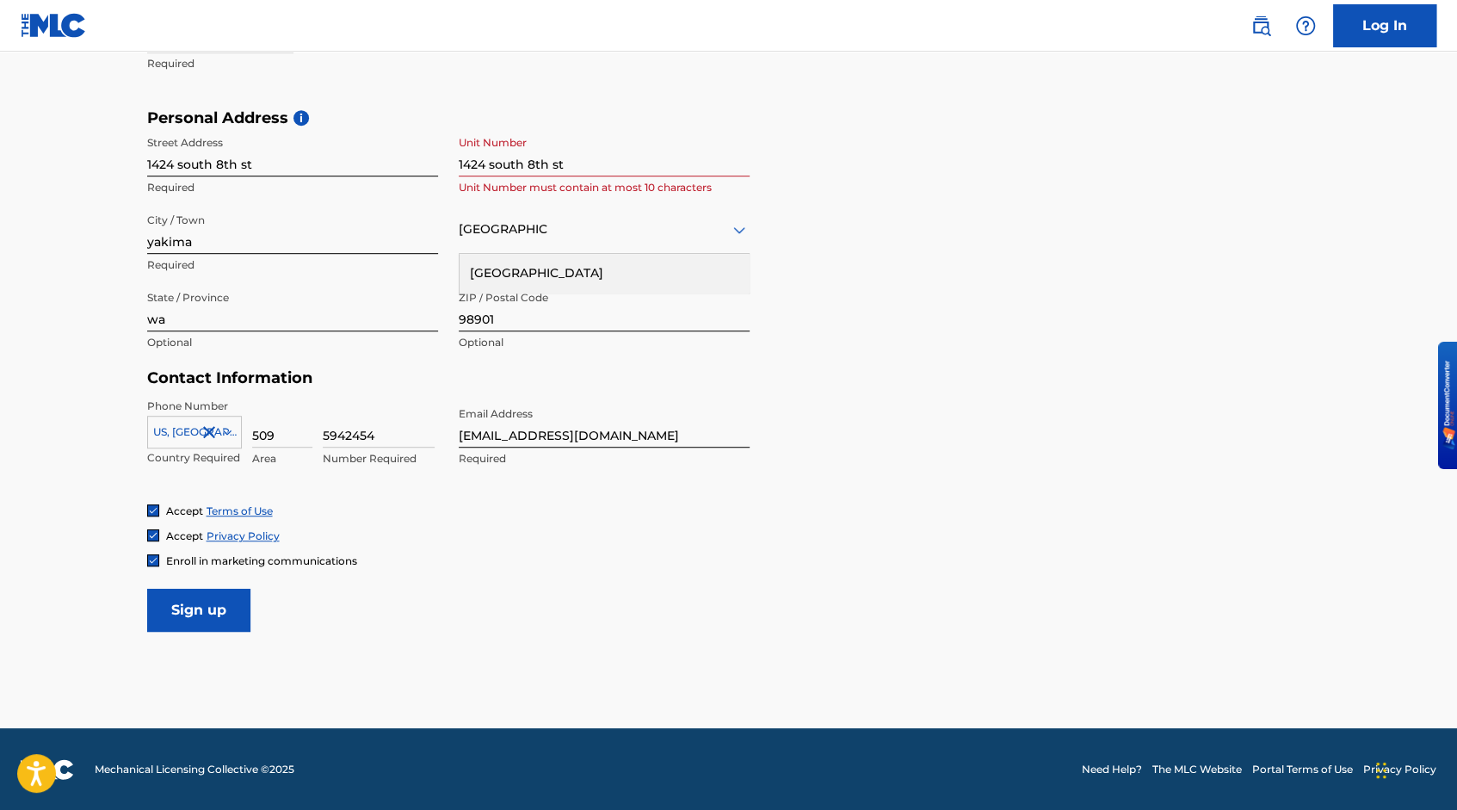
click at [200, 608] on input "Sign up" at bounding box center [198, 610] width 103 height 43
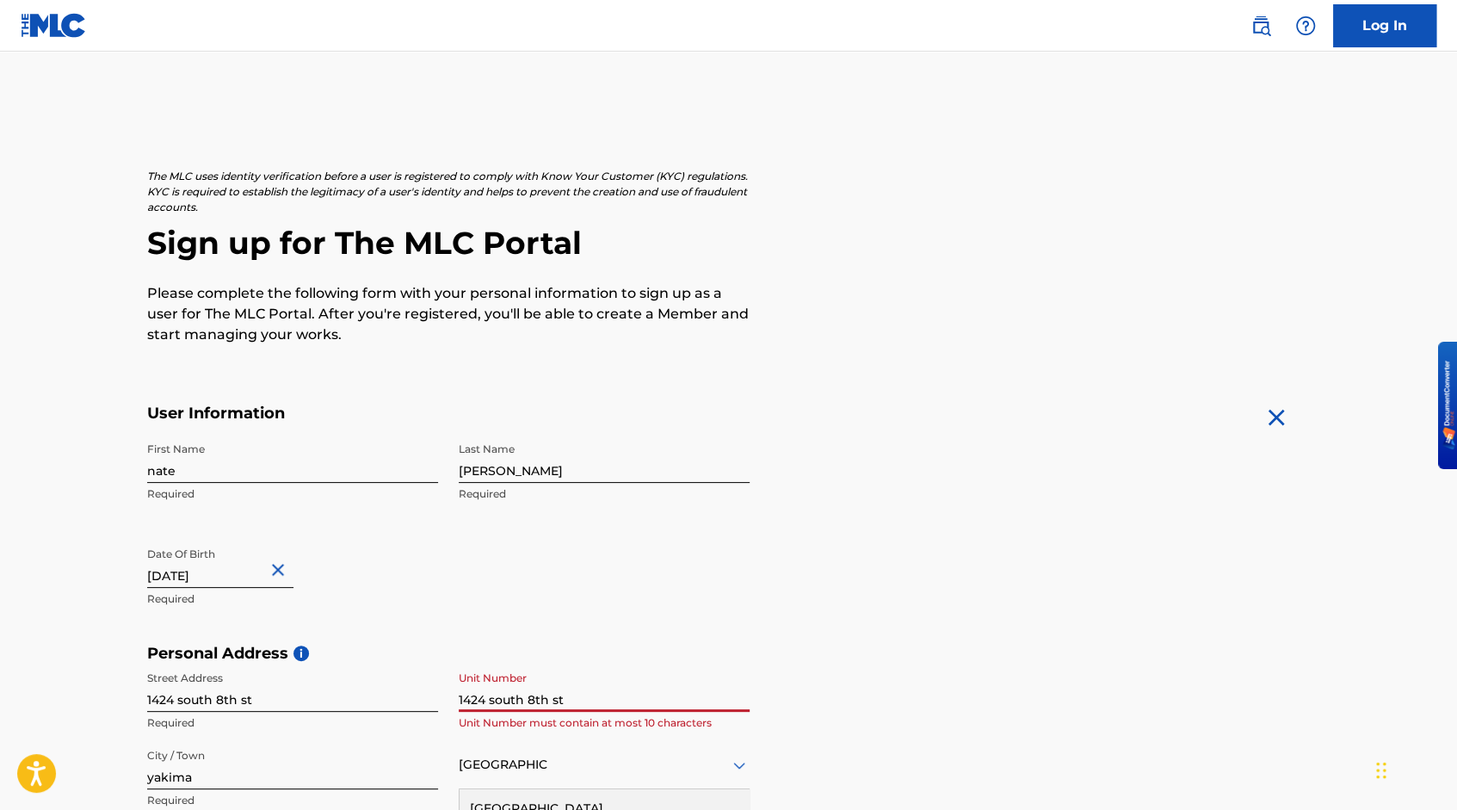
click at [592, 700] on input "1424 south 8th st" at bounding box center [604, 687] width 291 height 49
type input "1"
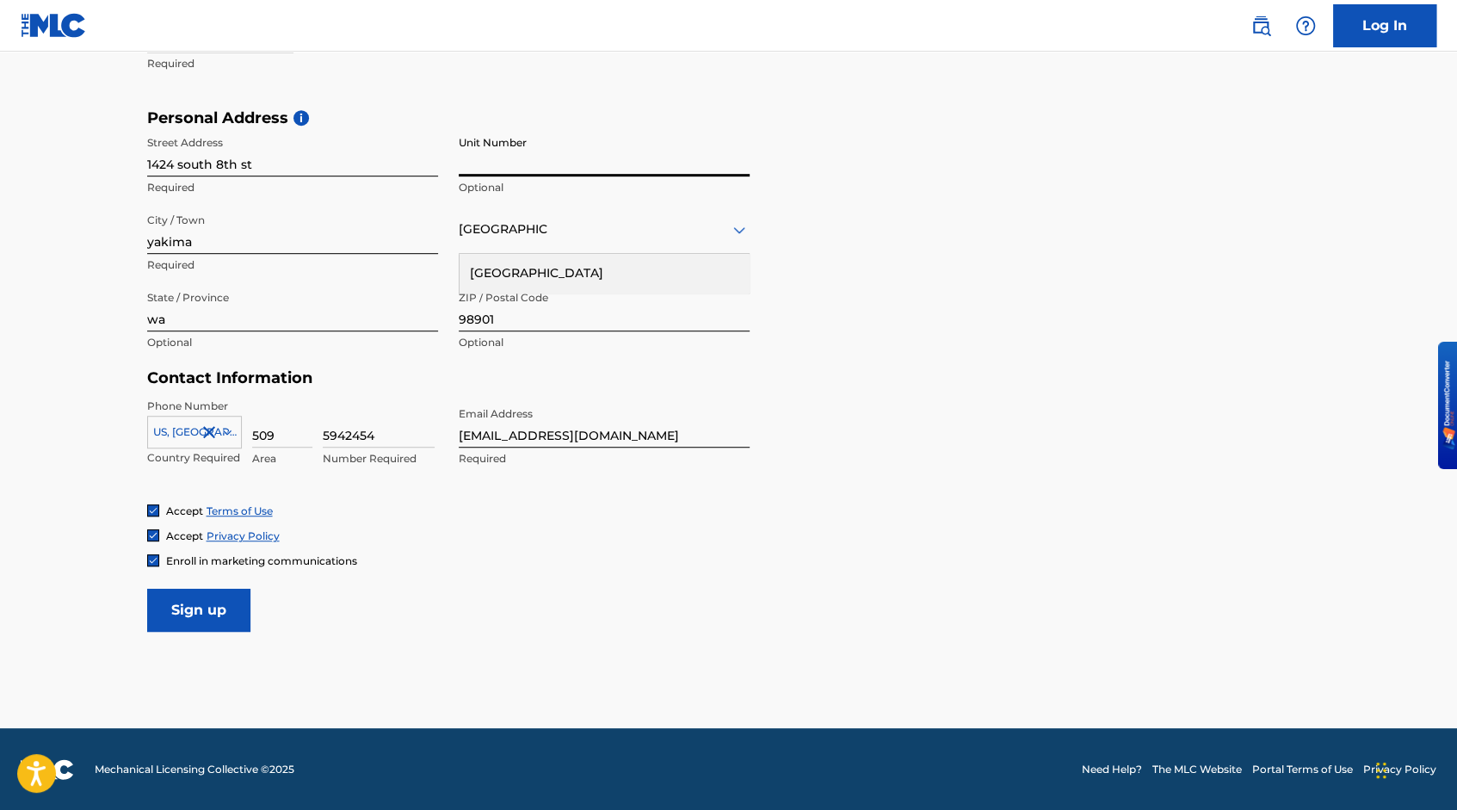
click at [197, 610] on input "Sign up" at bounding box center [198, 610] width 103 height 43
click at [200, 597] on input "Sign up" at bounding box center [198, 610] width 103 height 43
click at [570, 239] on div "Country" at bounding box center [604, 229] width 291 height 49
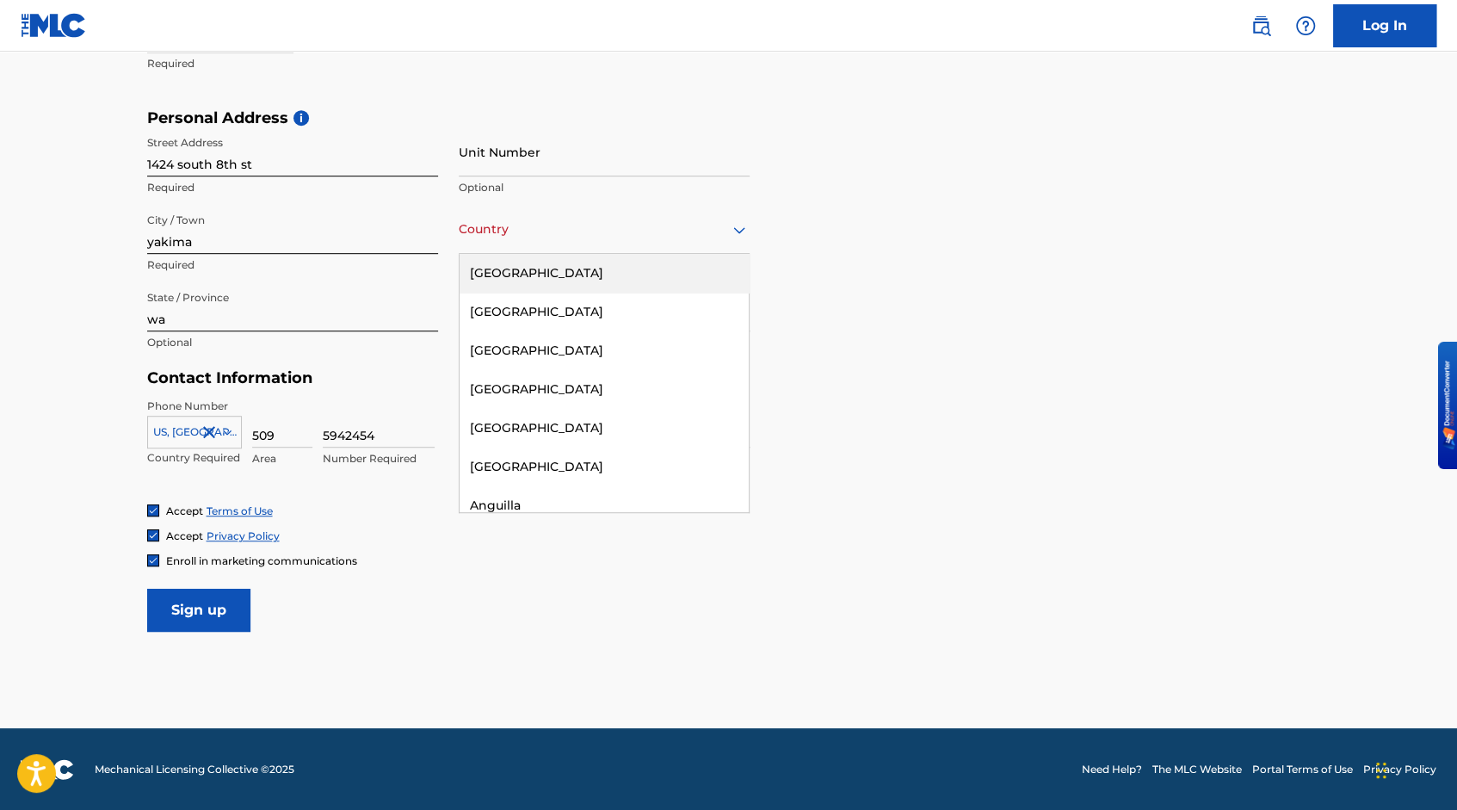
click at [604, 274] on div "[GEOGRAPHIC_DATA]" at bounding box center [603, 273] width 289 height 39
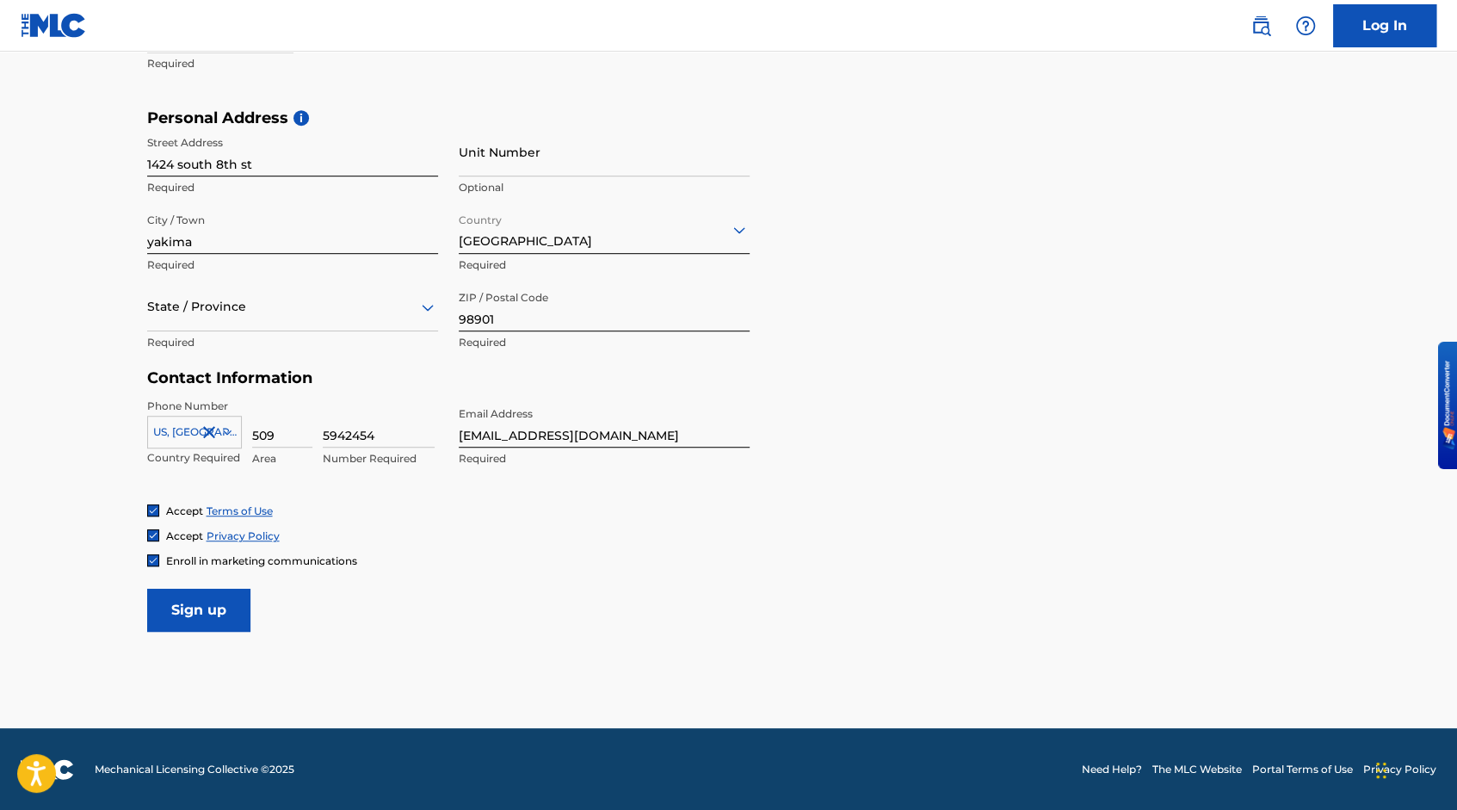
click at [205, 603] on input "Sign up" at bounding box center [198, 610] width 103 height 43
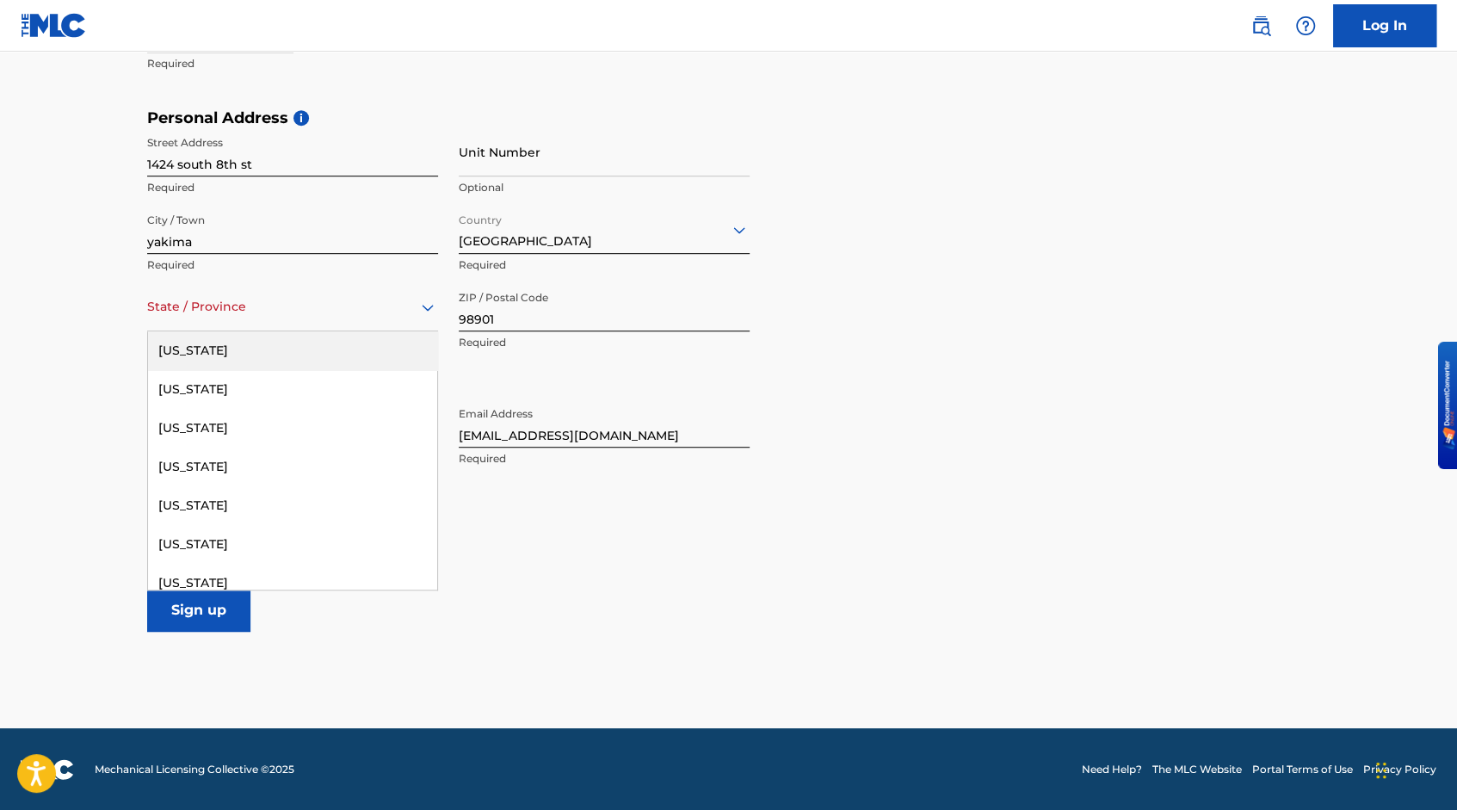
click at [422, 308] on icon at bounding box center [427, 307] width 21 height 21
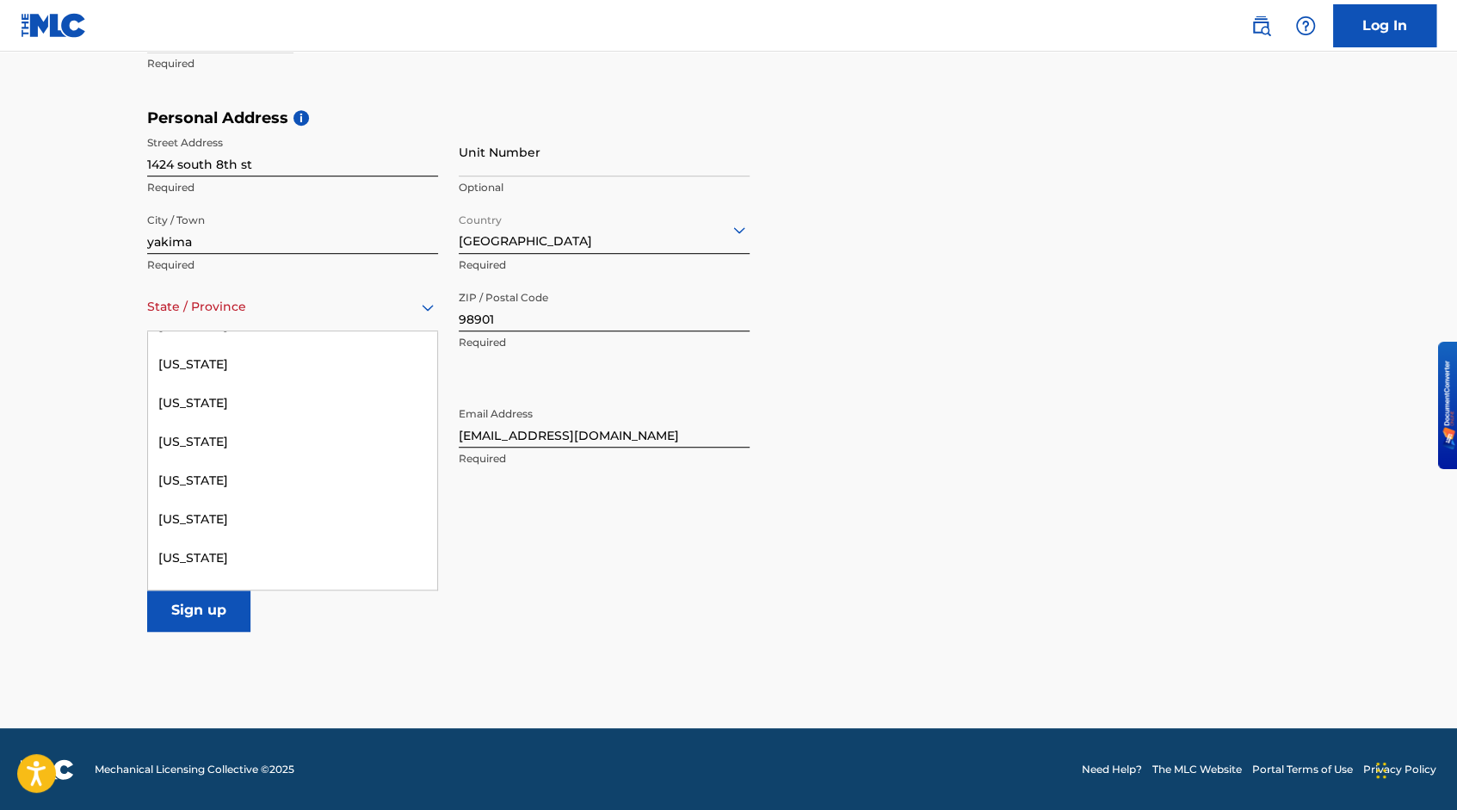
scroll to position [1880, 0]
click at [262, 532] on div "[US_STATE]" at bounding box center [292, 522] width 289 height 39
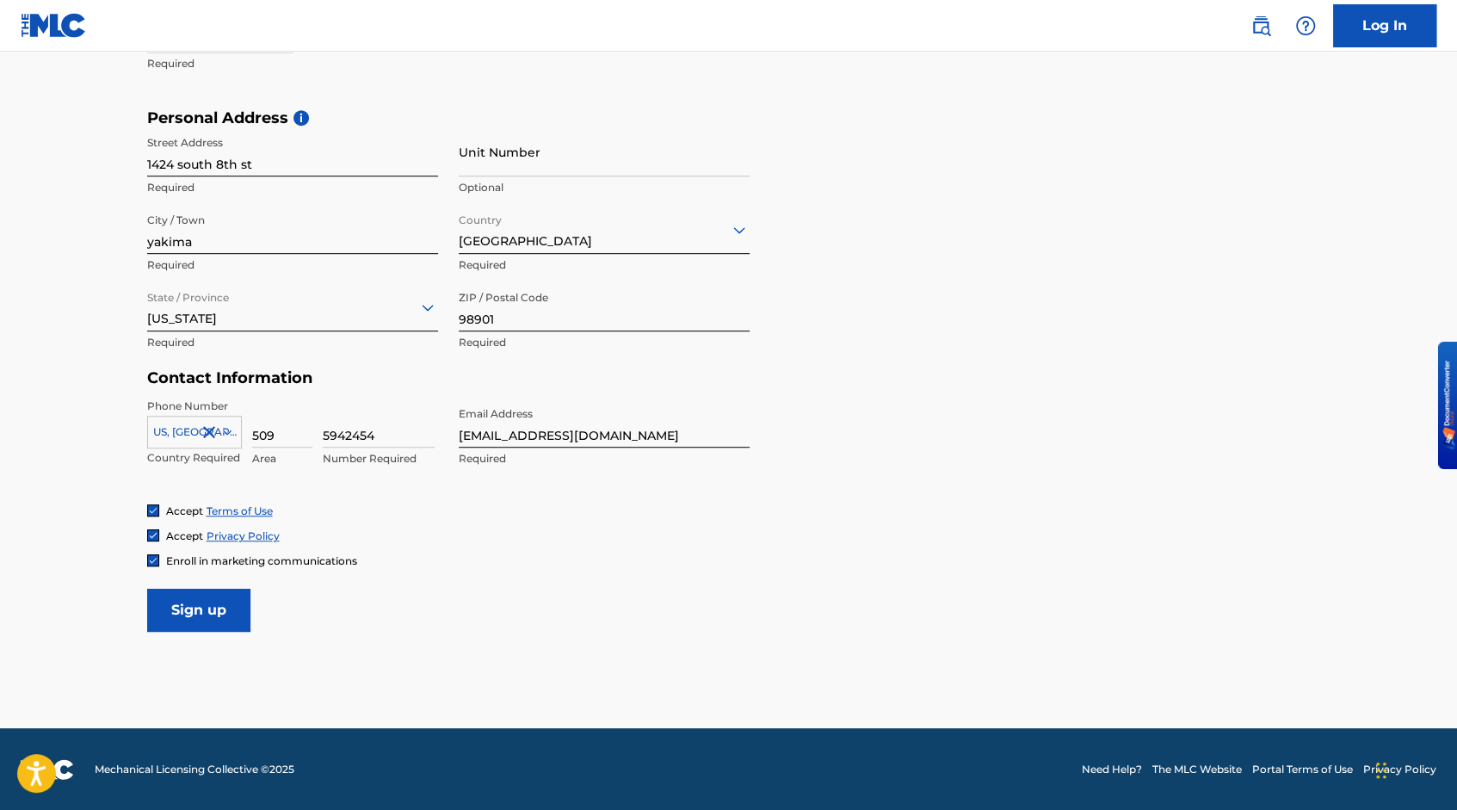
click at [219, 597] on input "Sign up" at bounding box center [198, 610] width 103 height 43
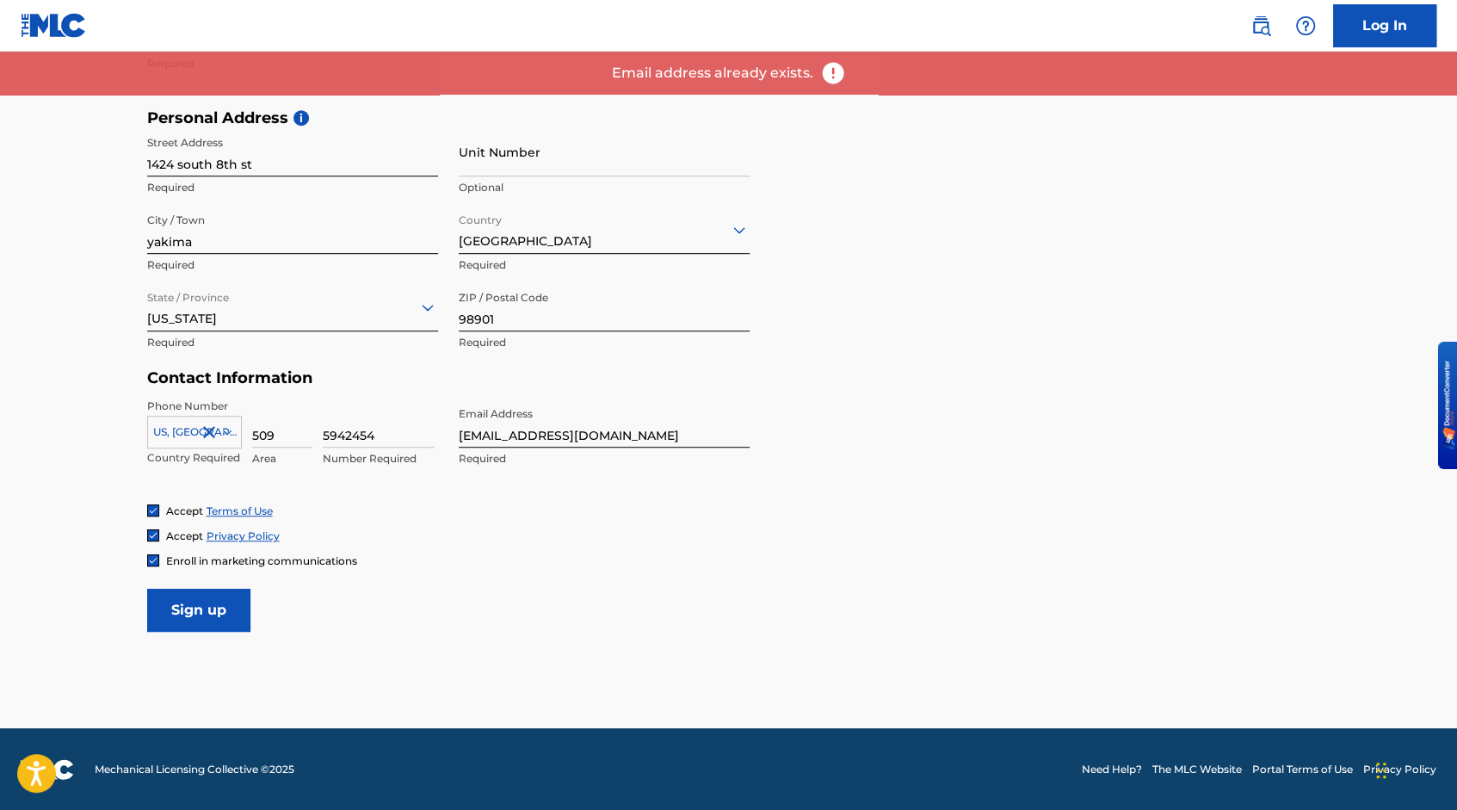
scroll to position [0, 0]
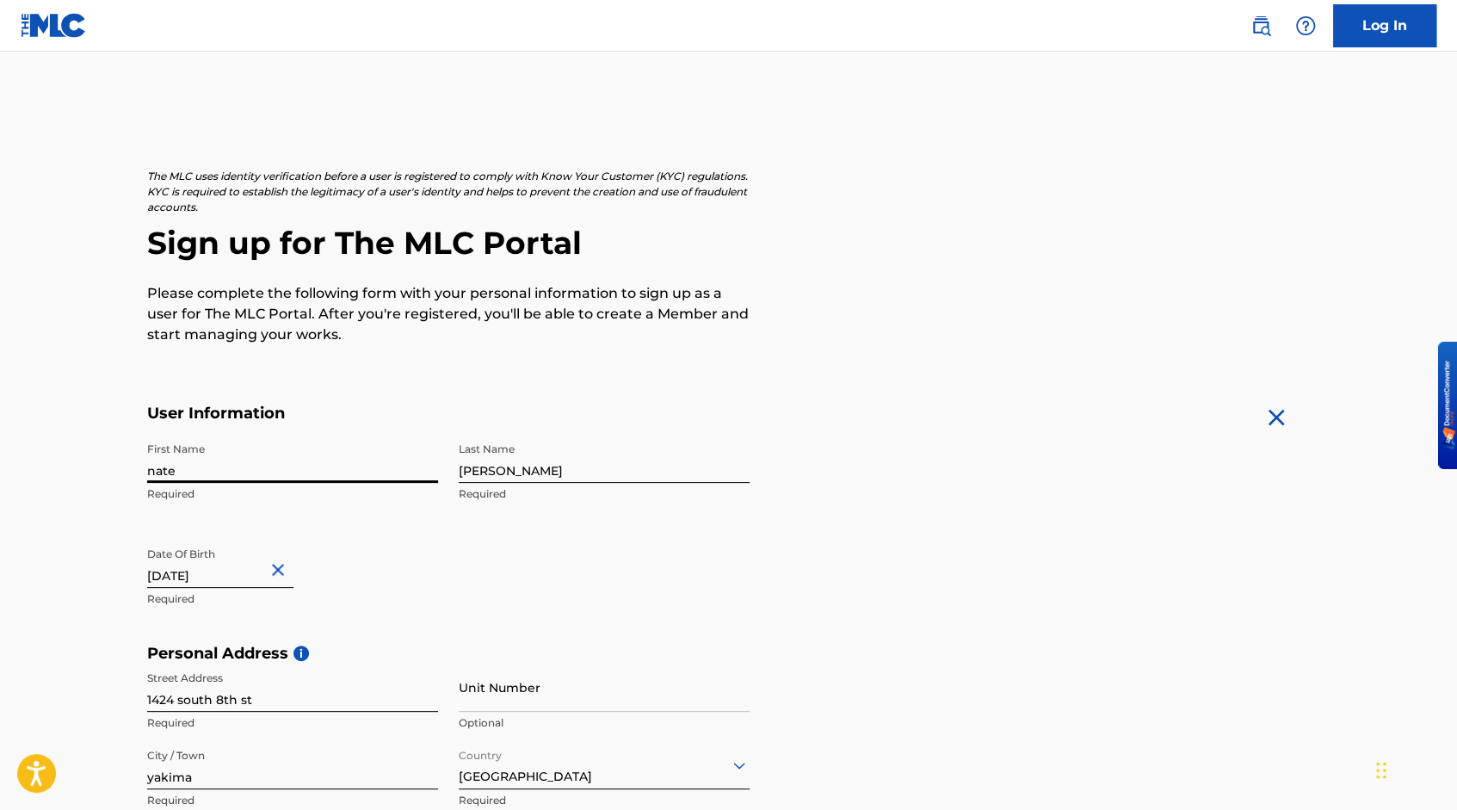
click at [223, 472] on input "nate" at bounding box center [292, 458] width 291 height 49
click at [194, 466] on input "nate" at bounding box center [292, 458] width 291 height 49
type input "n"
click at [194, 466] on input "Fr" at bounding box center [292, 458] width 291 height 49
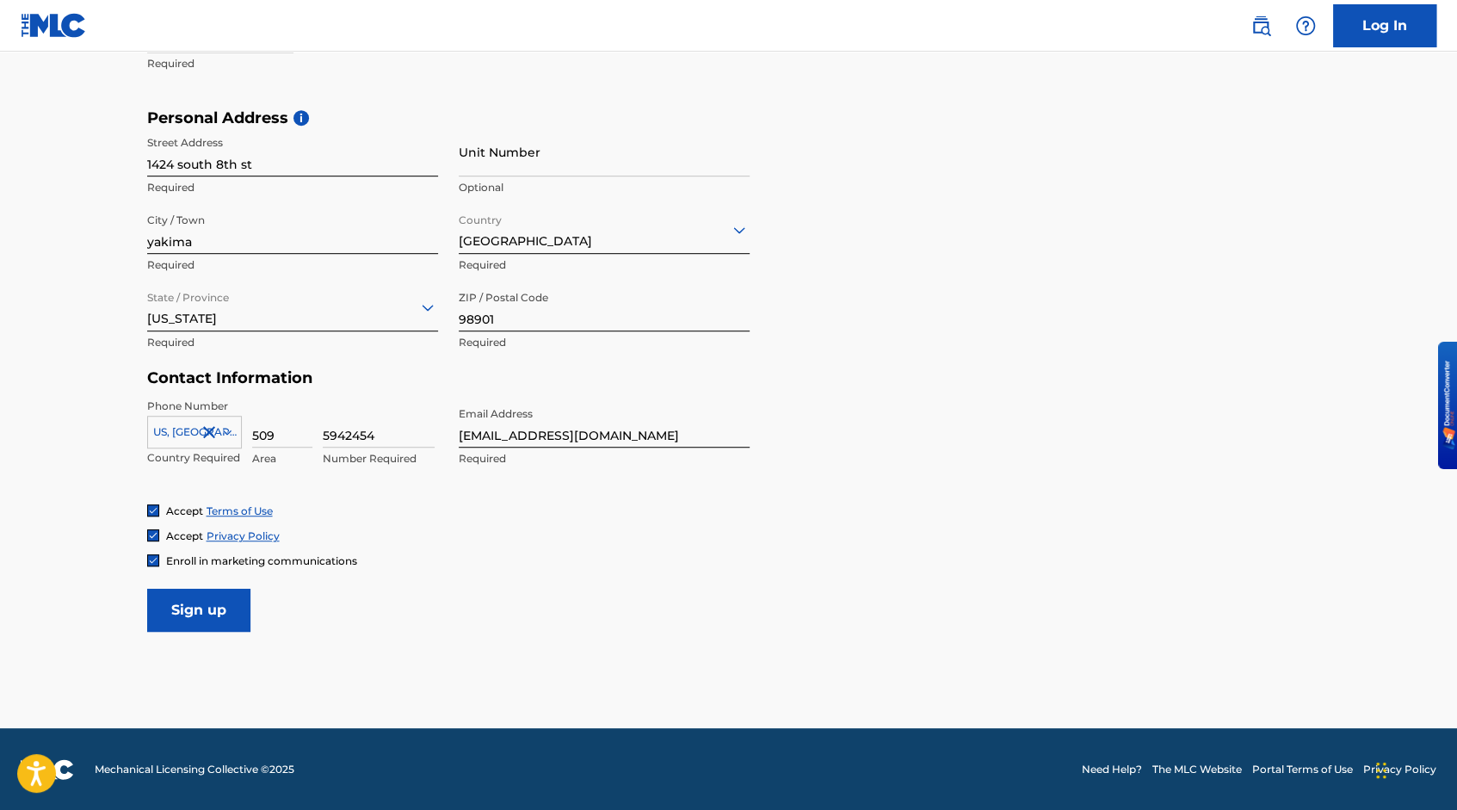
type input "Franicisco"
click at [178, 613] on input "Sign up" at bounding box center [198, 610] width 103 height 43
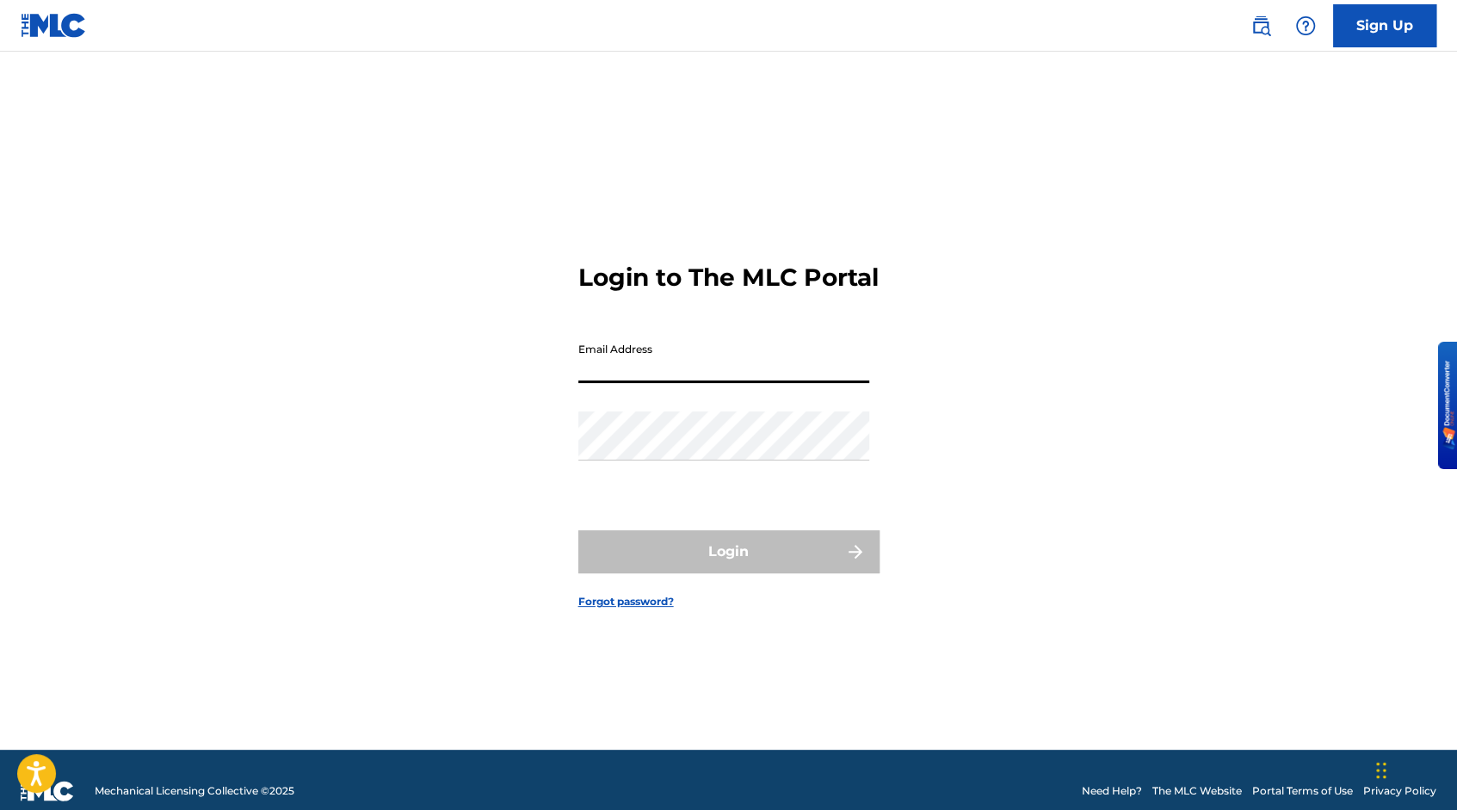
click at [647, 383] on input "Email Address" at bounding box center [723, 358] width 291 height 49
type input "[EMAIL_ADDRESS][DOMAIN_NAME]"
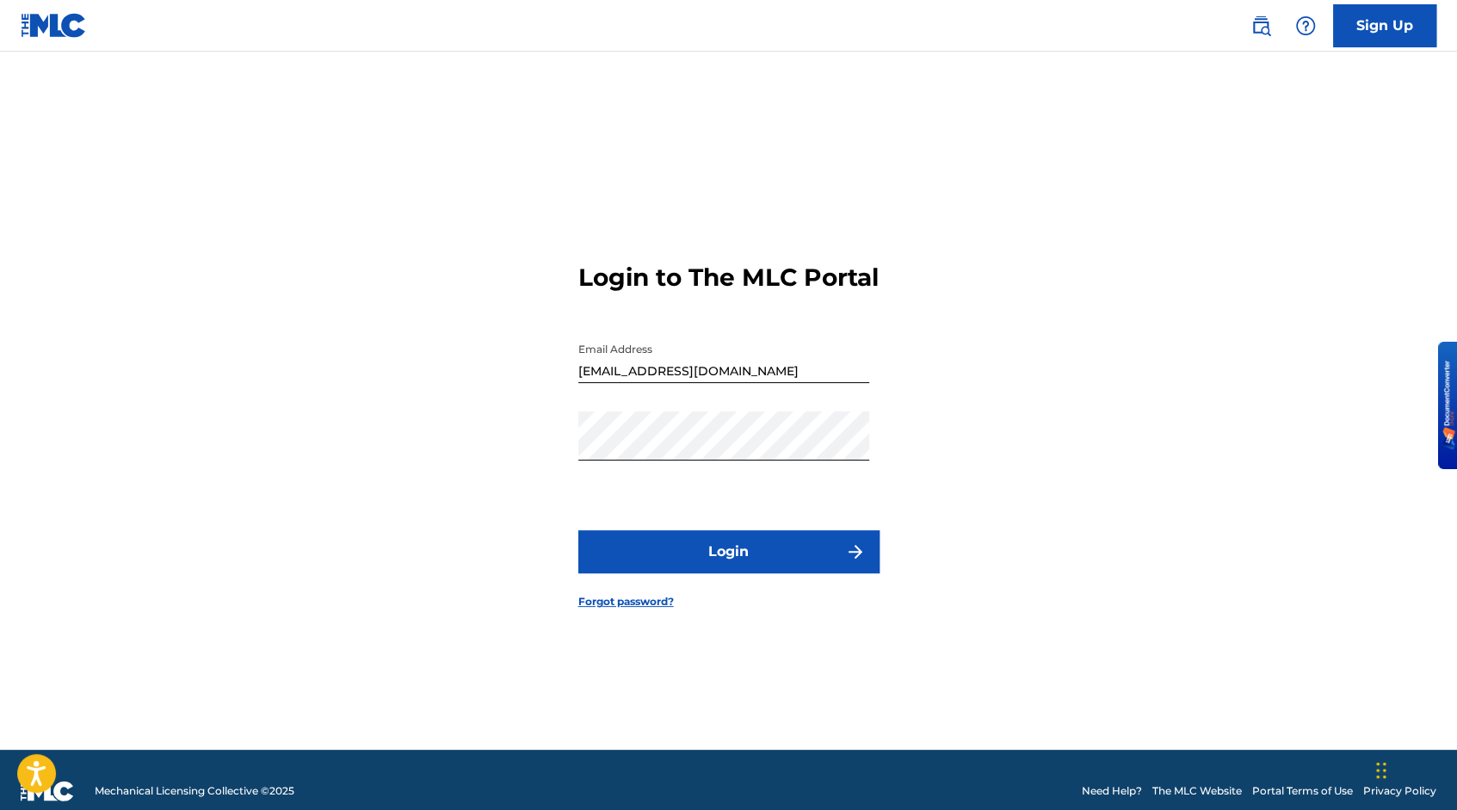
click at [778, 599] on form "Login to The MLC Portal Email Address cakehustlen@outlook.com Password Login Fo…" at bounding box center [728, 422] width 301 height 655
click at [783, 573] on button "Login" at bounding box center [728, 551] width 301 height 43
click at [743, 563] on button "Login" at bounding box center [728, 551] width 301 height 43
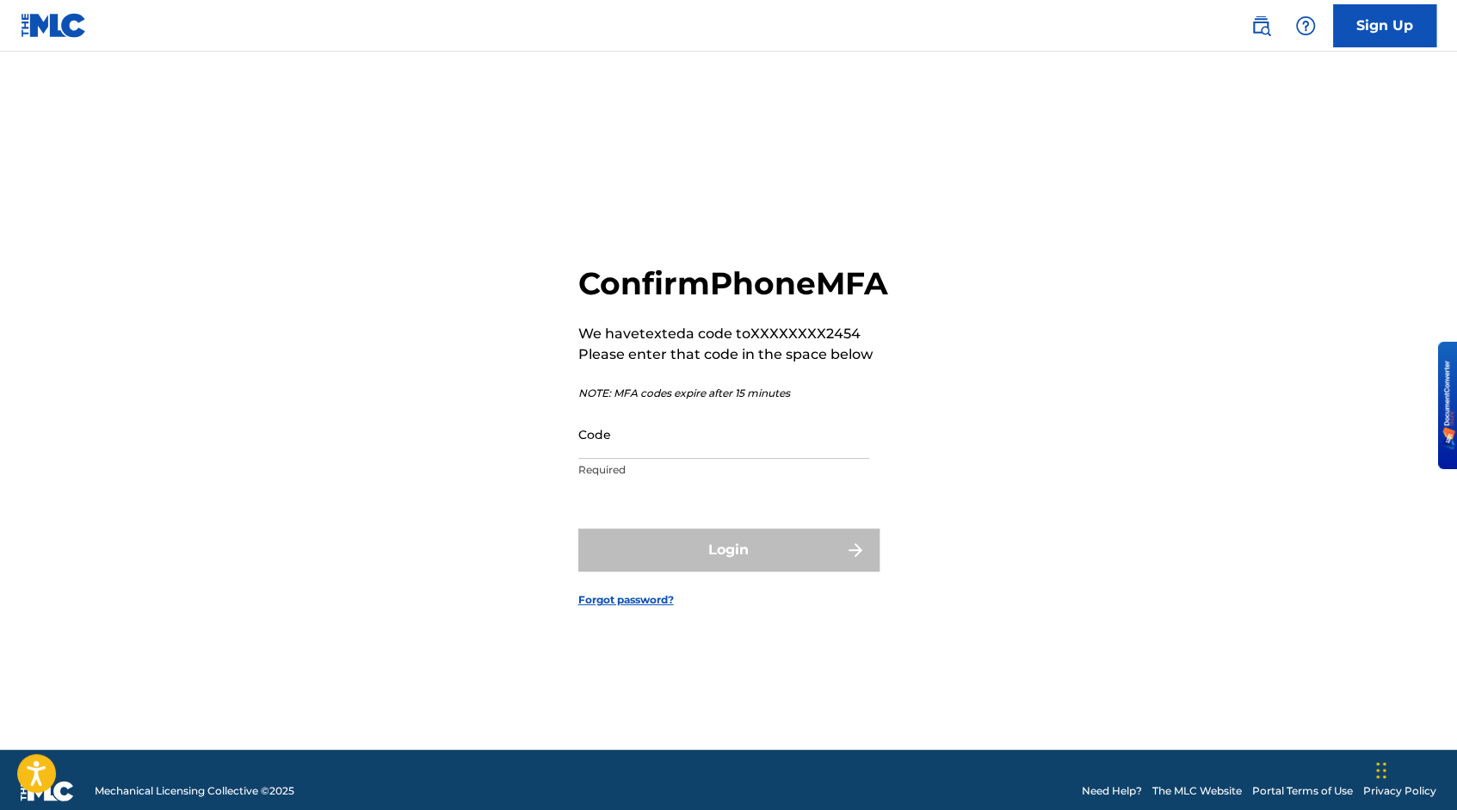
click at [678, 454] on input "Code" at bounding box center [723, 434] width 291 height 49
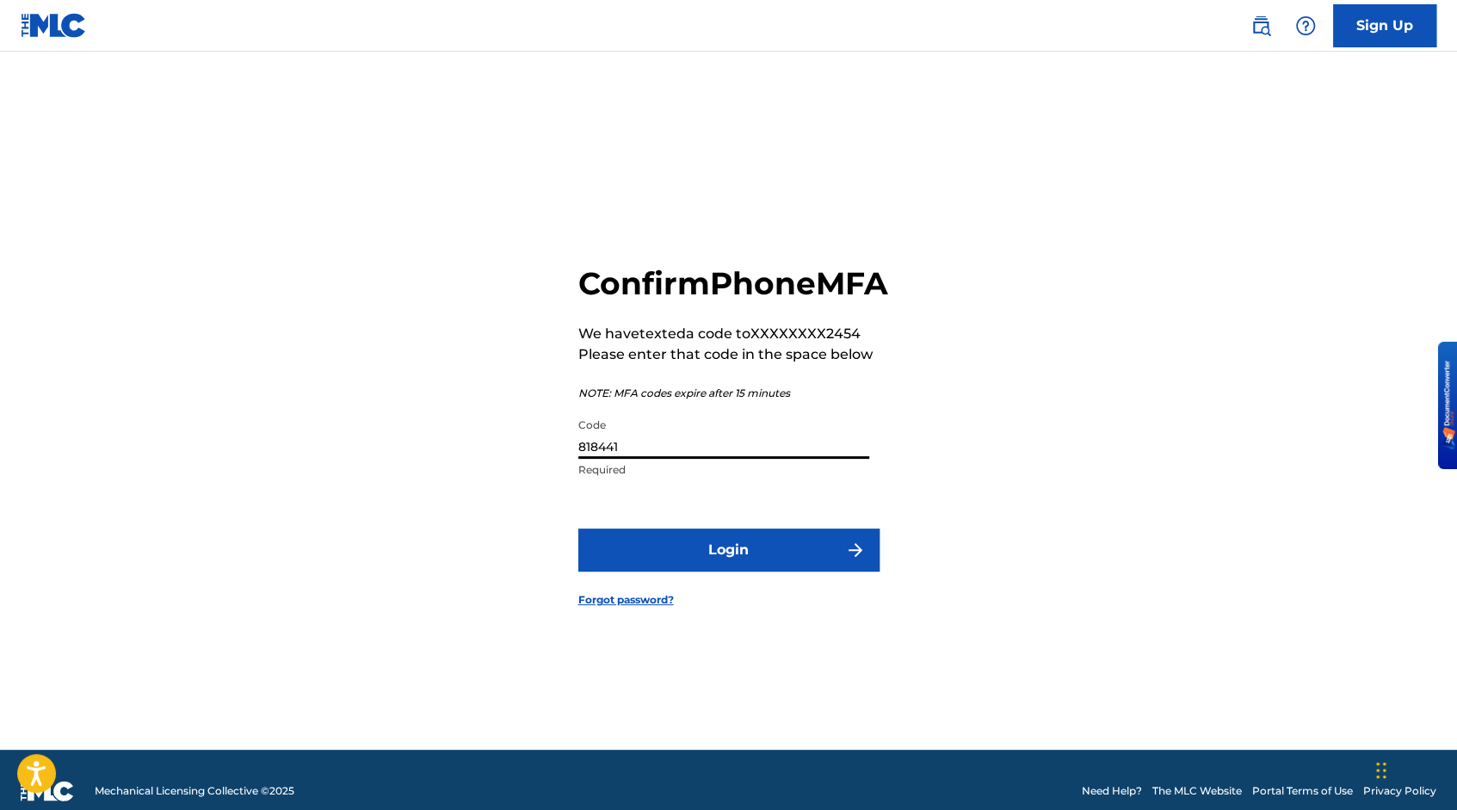
type input "818441"
click at [714, 571] on button "Login" at bounding box center [728, 549] width 301 height 43
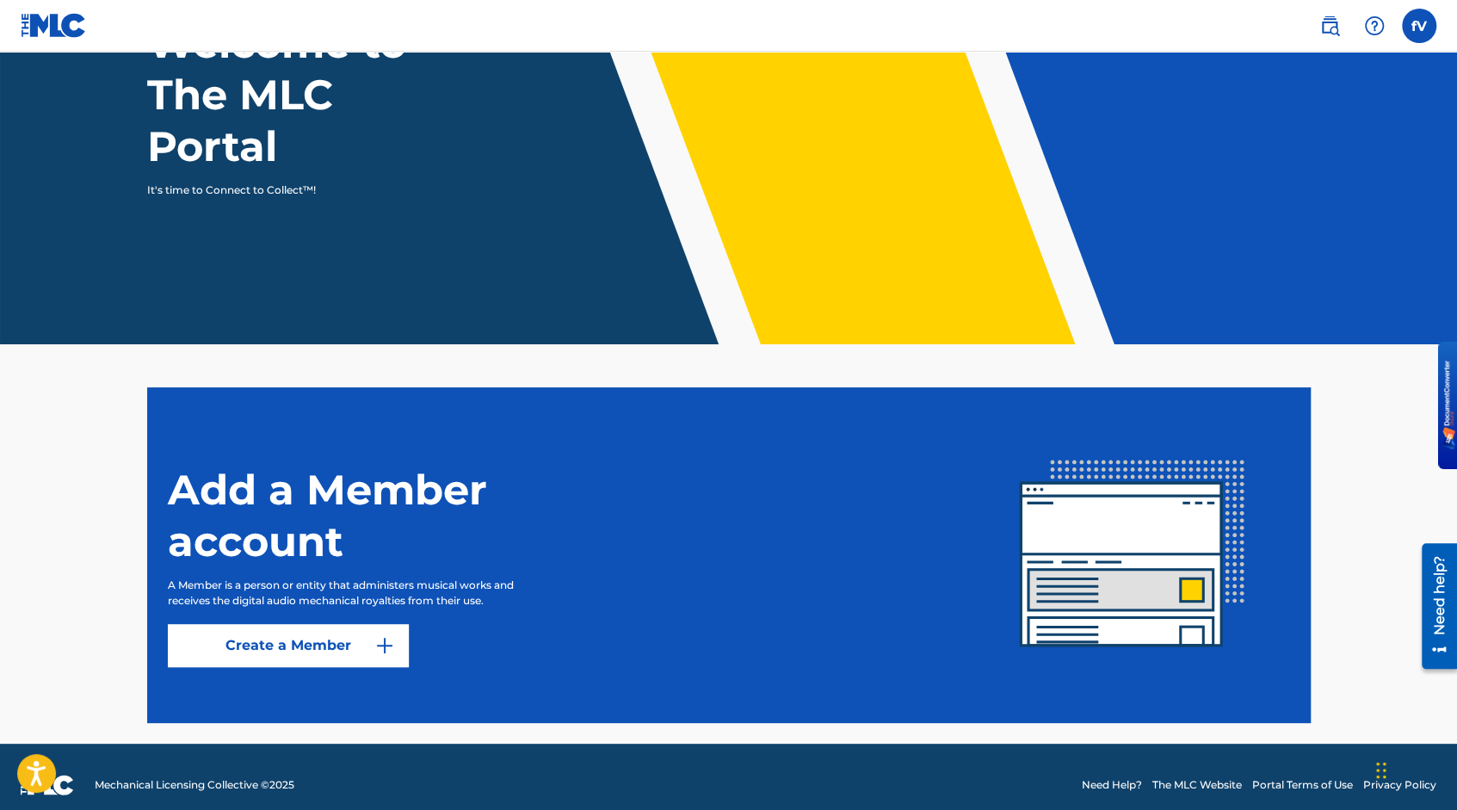
scroll to position [176, 0]
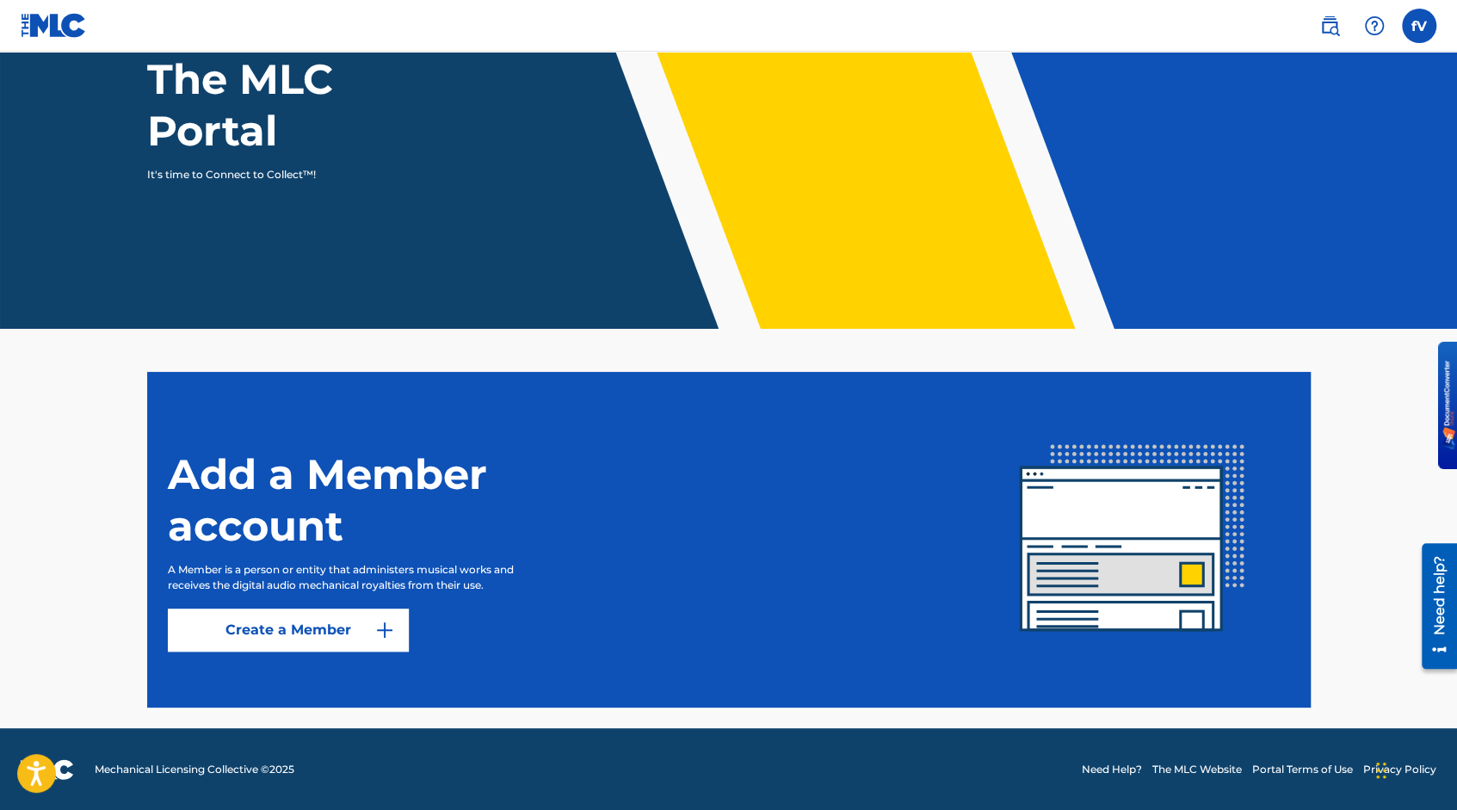
click at [361, 634] on link "Create a Member" at bounding box center [288, 629] width 241 height 43
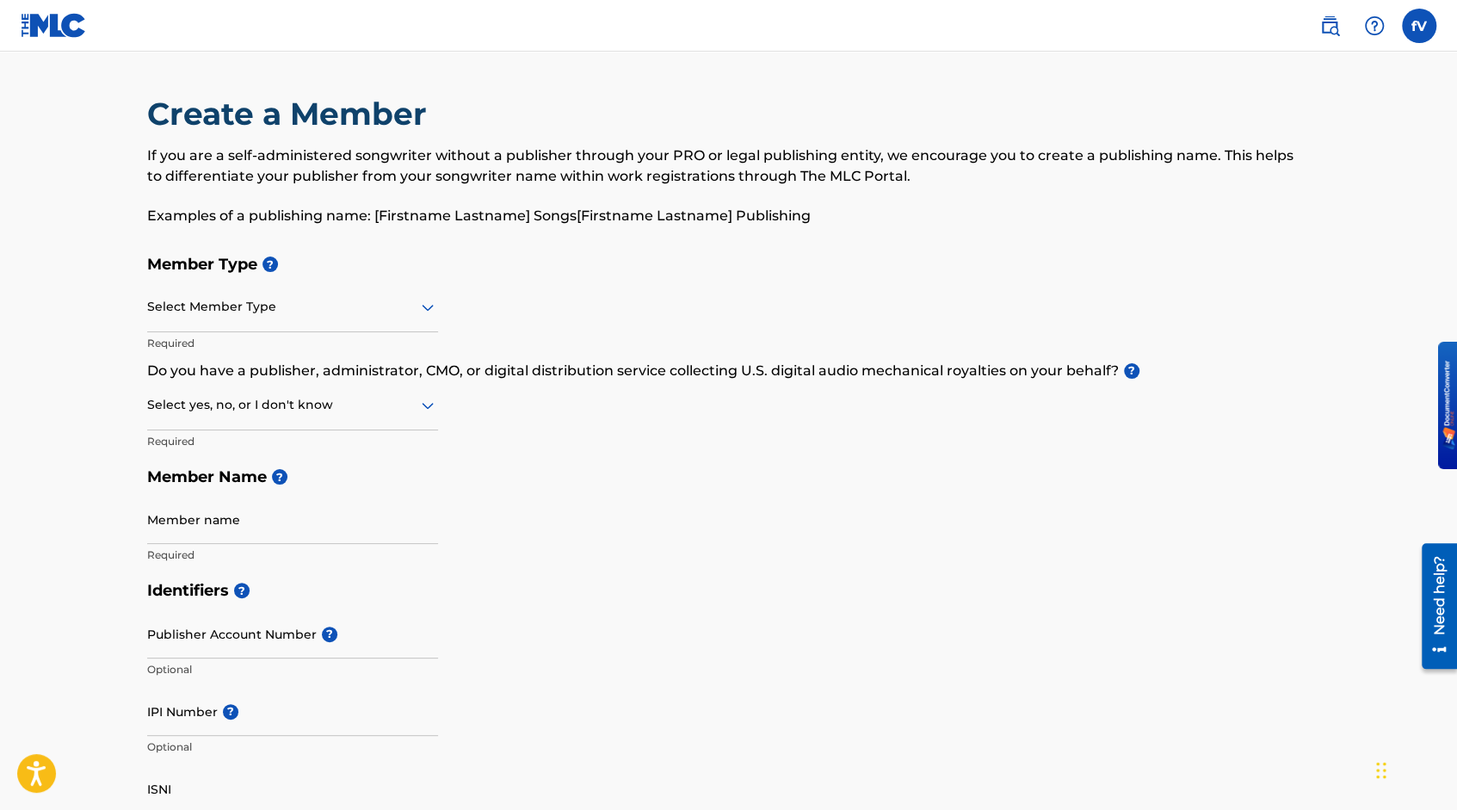
click at [428, 319] on div "Select Member Type" at bounding box center [292, 307] width 291 height 49
click at [429, 310] on icon at bounding box center [428, 308] width 12 height 7
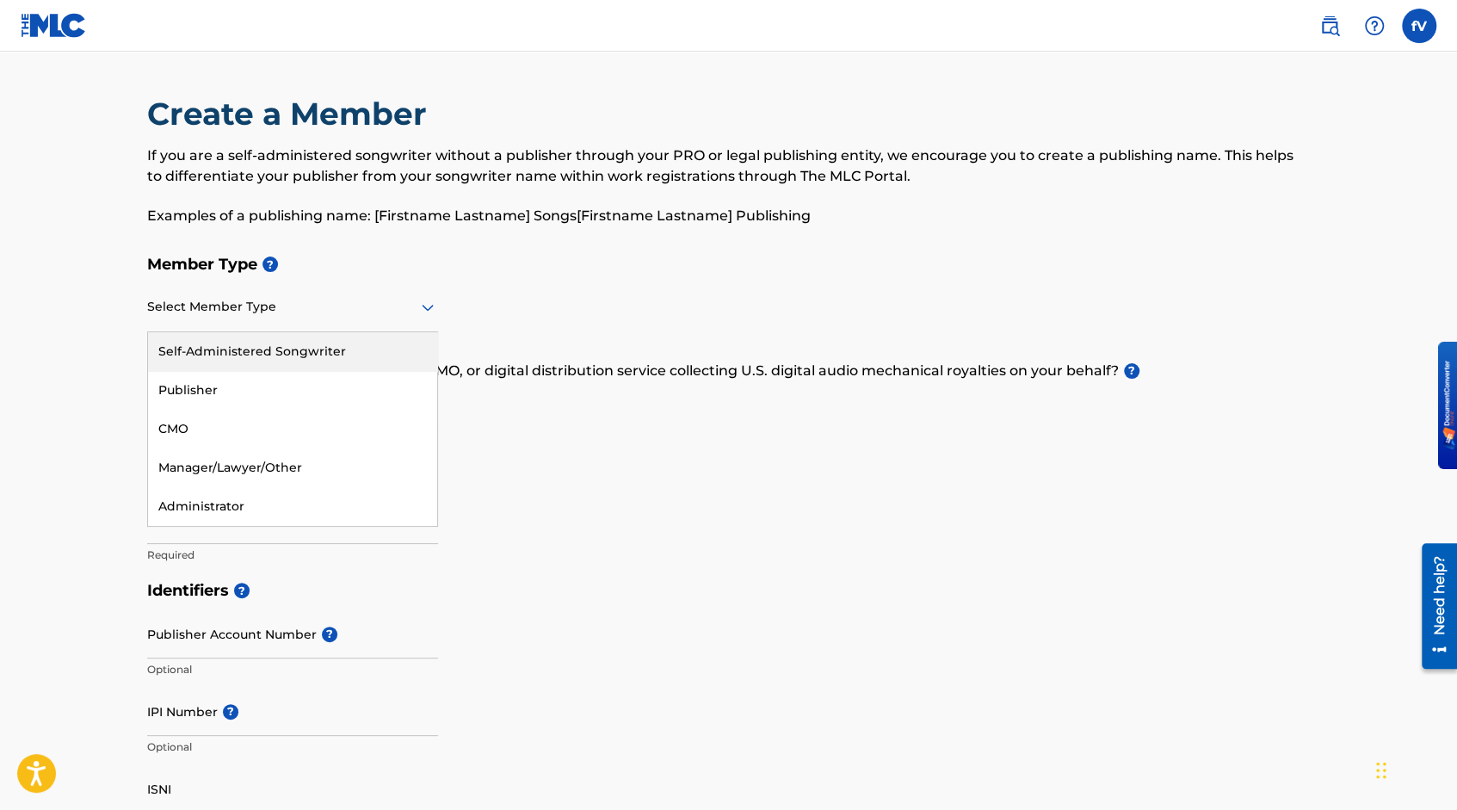
click at [386, 342] on div "Self-Administered Songwriter" at bounding box center [292, 351] width 289 height 39
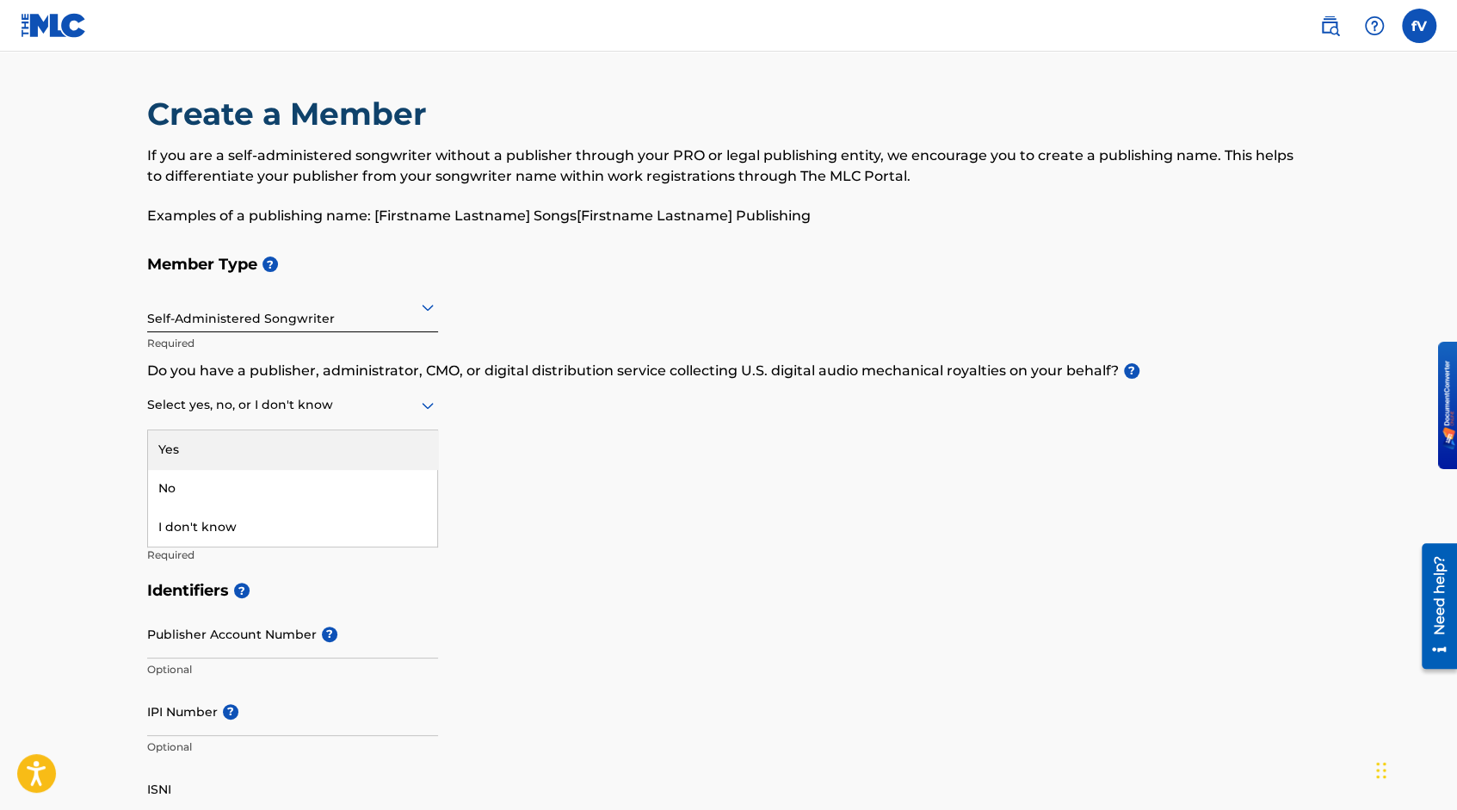
click at [427, 410] on icon at bounding box center [427, 405] width 21 height 21
click at [365, 447] on div "Yes" at bounding box center [292, 449] width 289 height 39
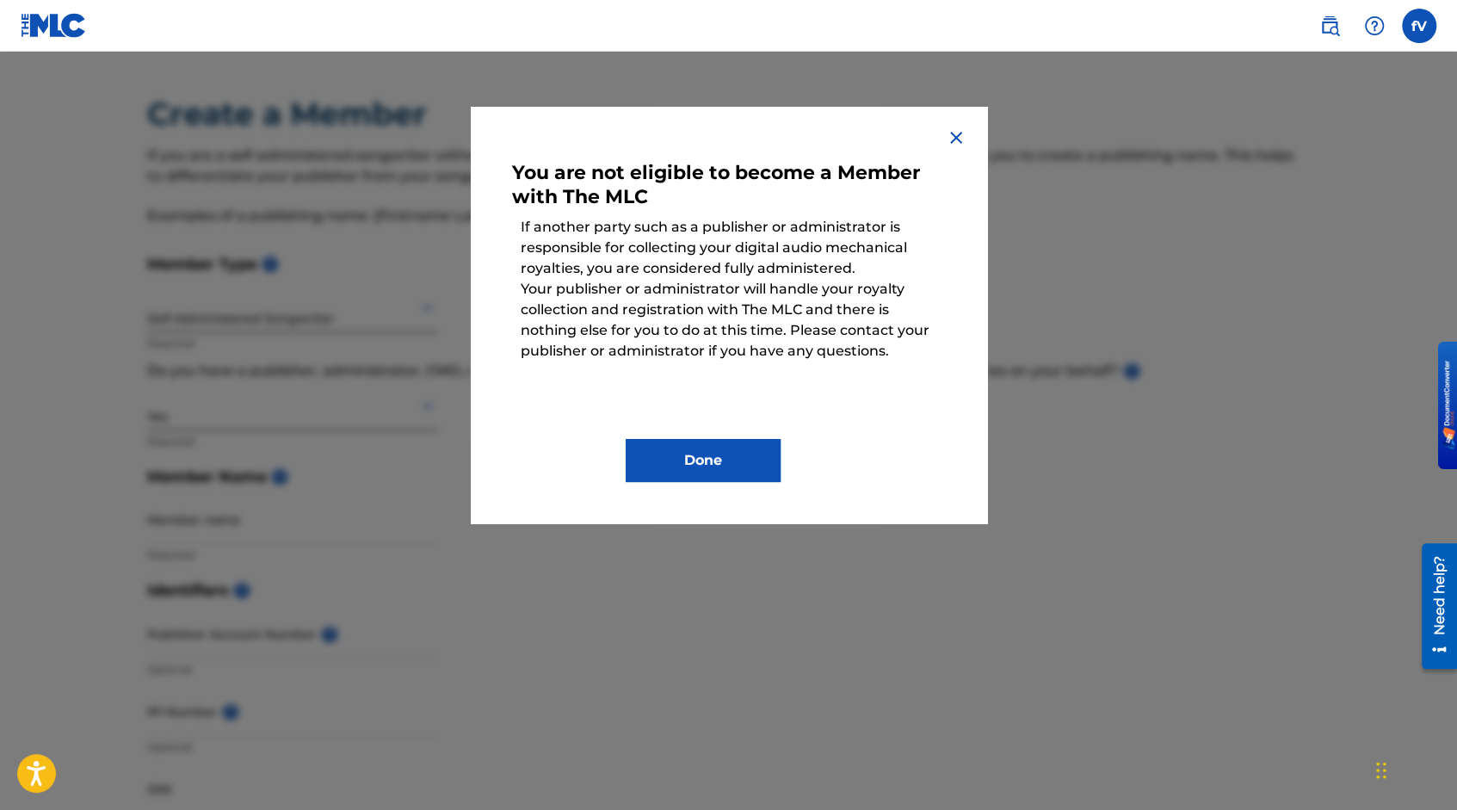
click at [962, 136] on img at bounding box center [956, 137] width 21 height 21
